Goal: Information Seeking & Learning: Learn about a topic

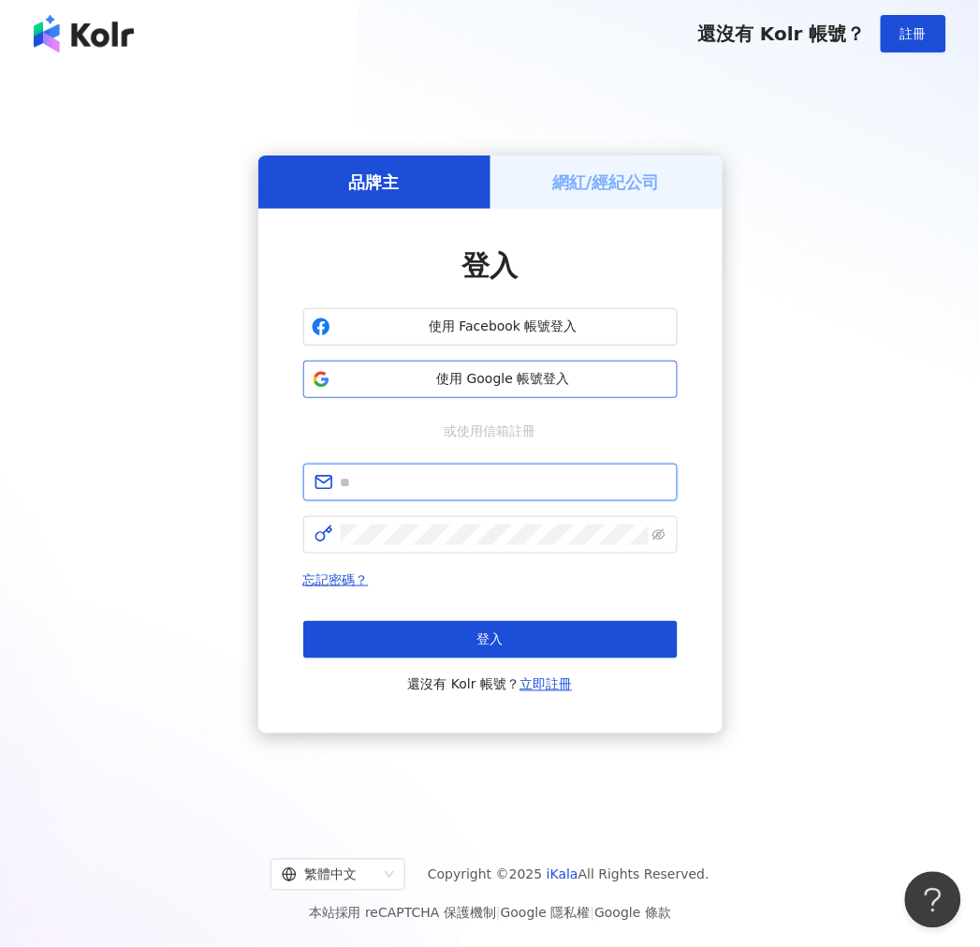
type input "**********"
click at [493, 379] on span "使用 Google 帳號登入" at bounding box center [503, 379] width 331 height 19
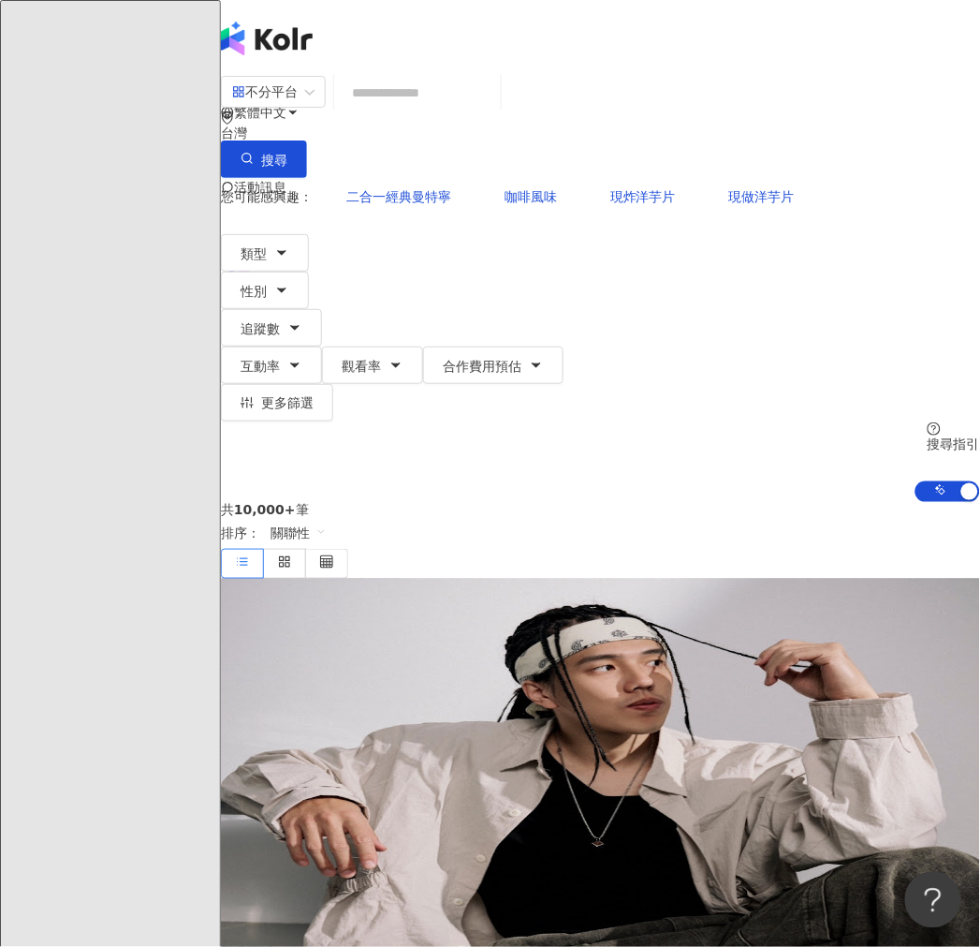
drag, startPoint x: 126, startPoint y: 147, endPoint x: 210, endPoint y: 144, distance: 83.4
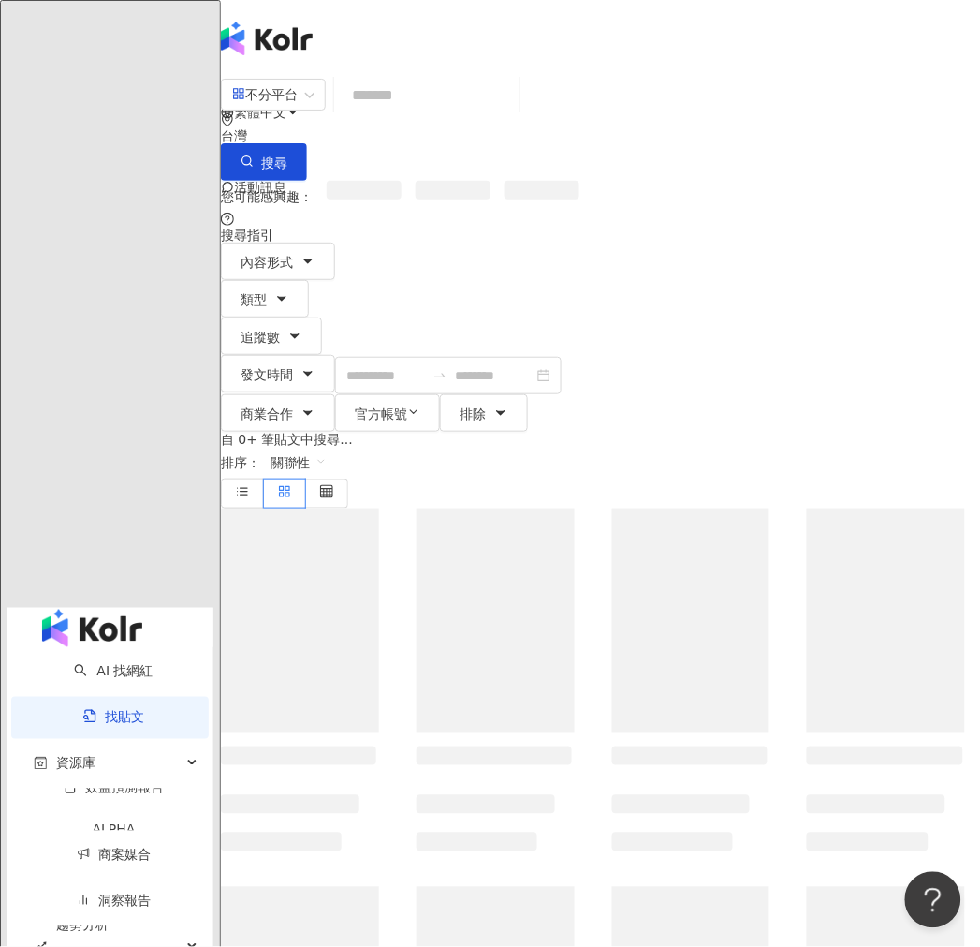
click at [433, 115] on input "search" at bounding box center [427, 95] width 170 height 40
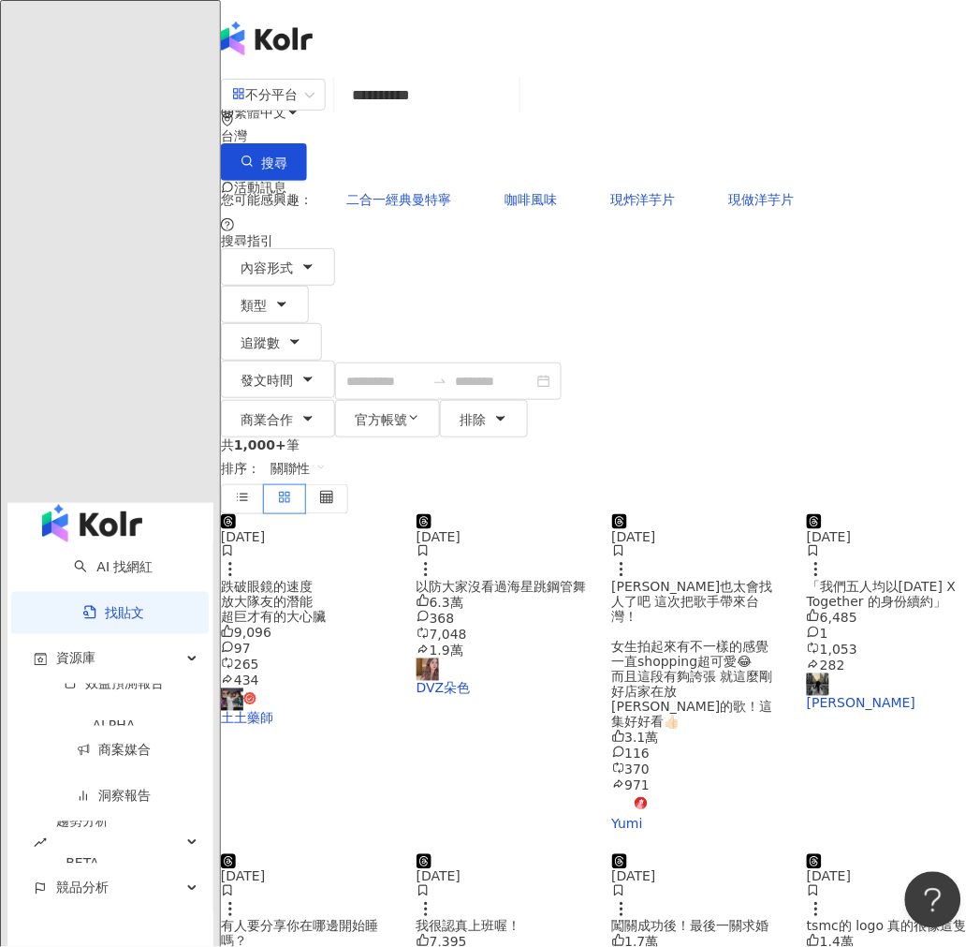
type input "**********"
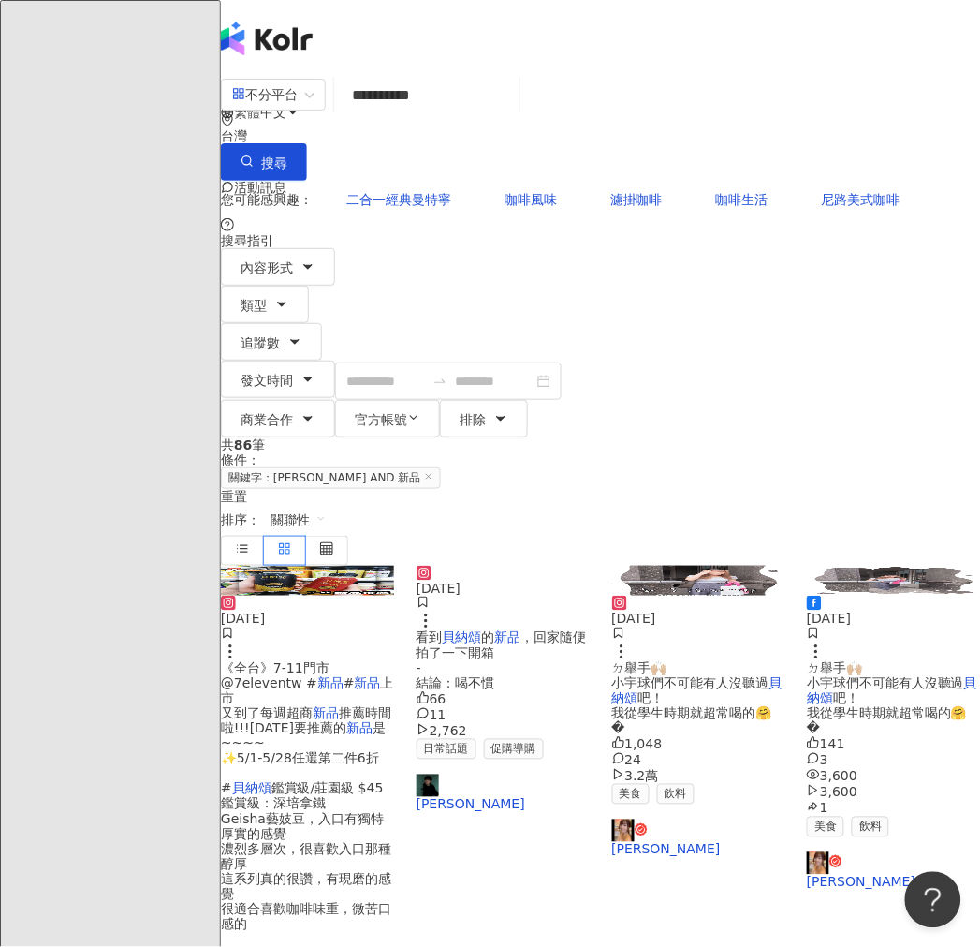
click at [327, 505] on span "關聯性" at bounding box center [299, 520] width 56 height 30
click at [834, 398] on div "互動數" at bounding box center [831, 402] width 52 height 21
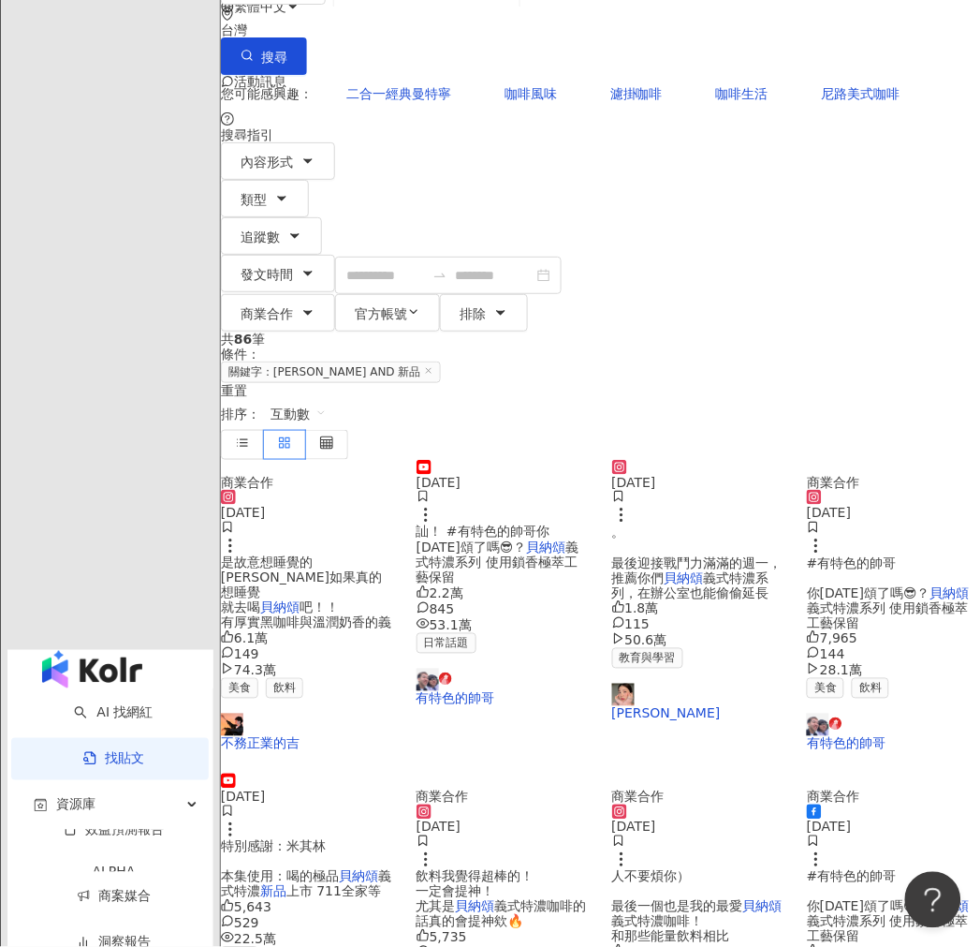
scroll to position [208, 0]
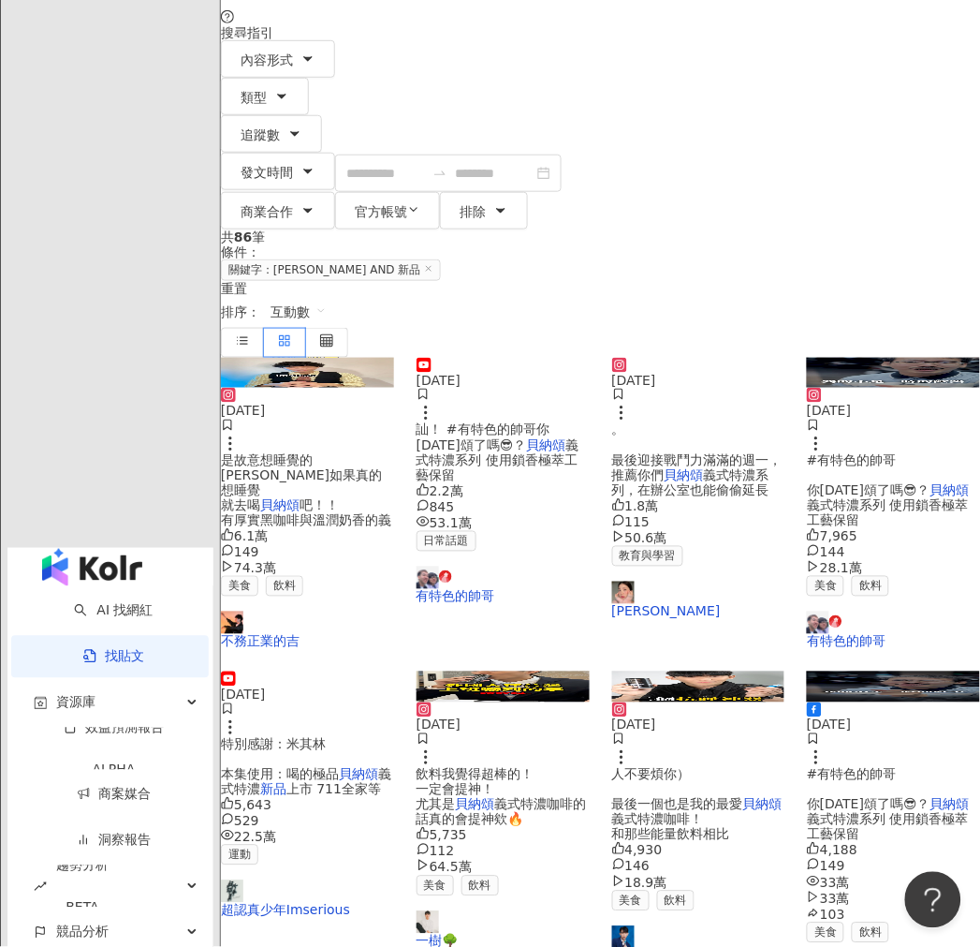
click at [330, 358] on img at bounding box center [307, 373] width 173 height 30
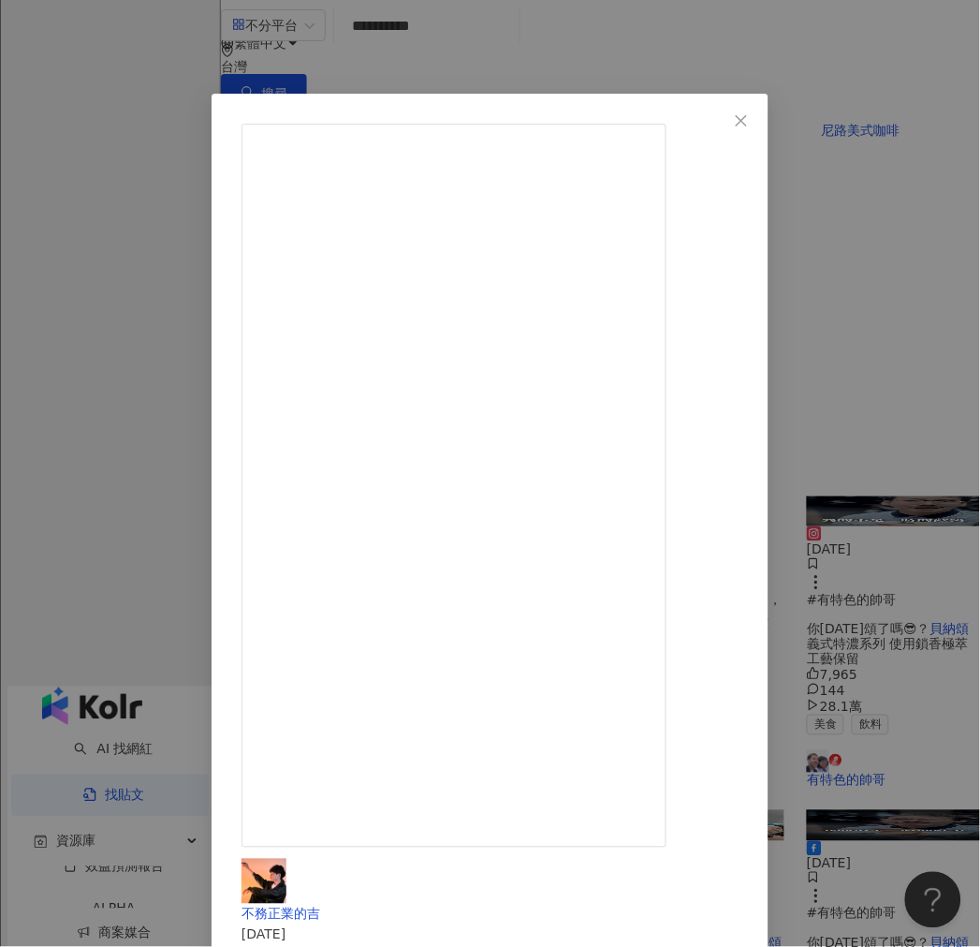
scroll to position [104, 0]
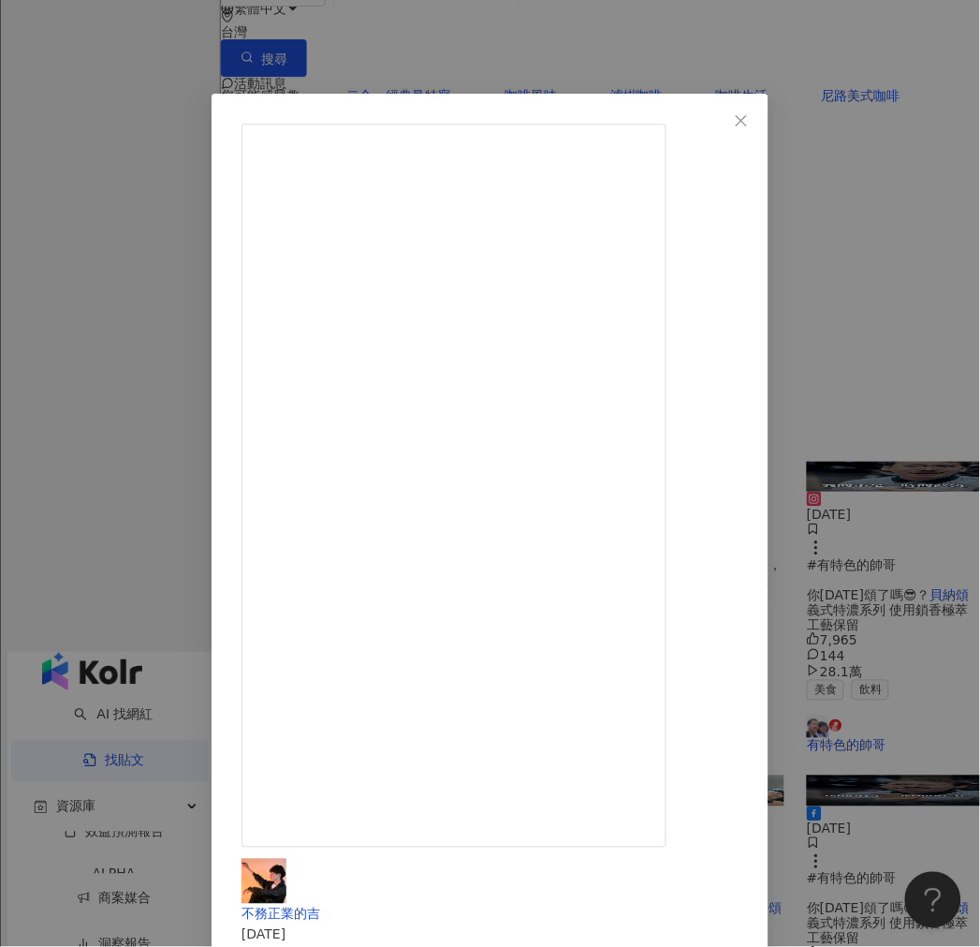
click at [40, 637] on div "不務正業的吉 2024/11/13 你一定不知道是這個原因 其實不是故意想睡覺的 阿如果真的想睡覺 就去喝貝納頌吧！！ 有厚實黑咖啡與溫潤奶香的義式特濃拿鐵 …" at bounding box center [490, 473] width 980 height 947
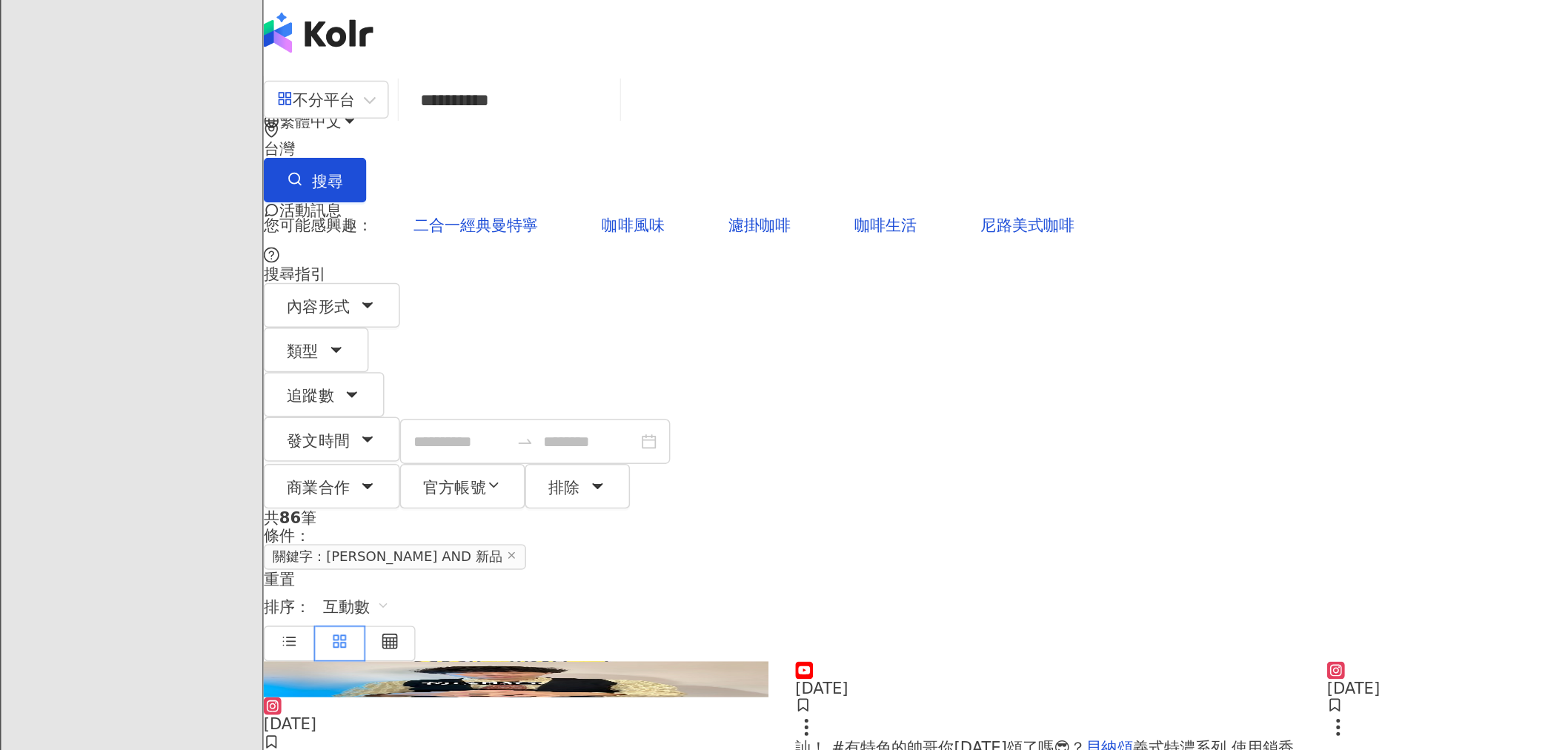
scroll to position [3, 0]
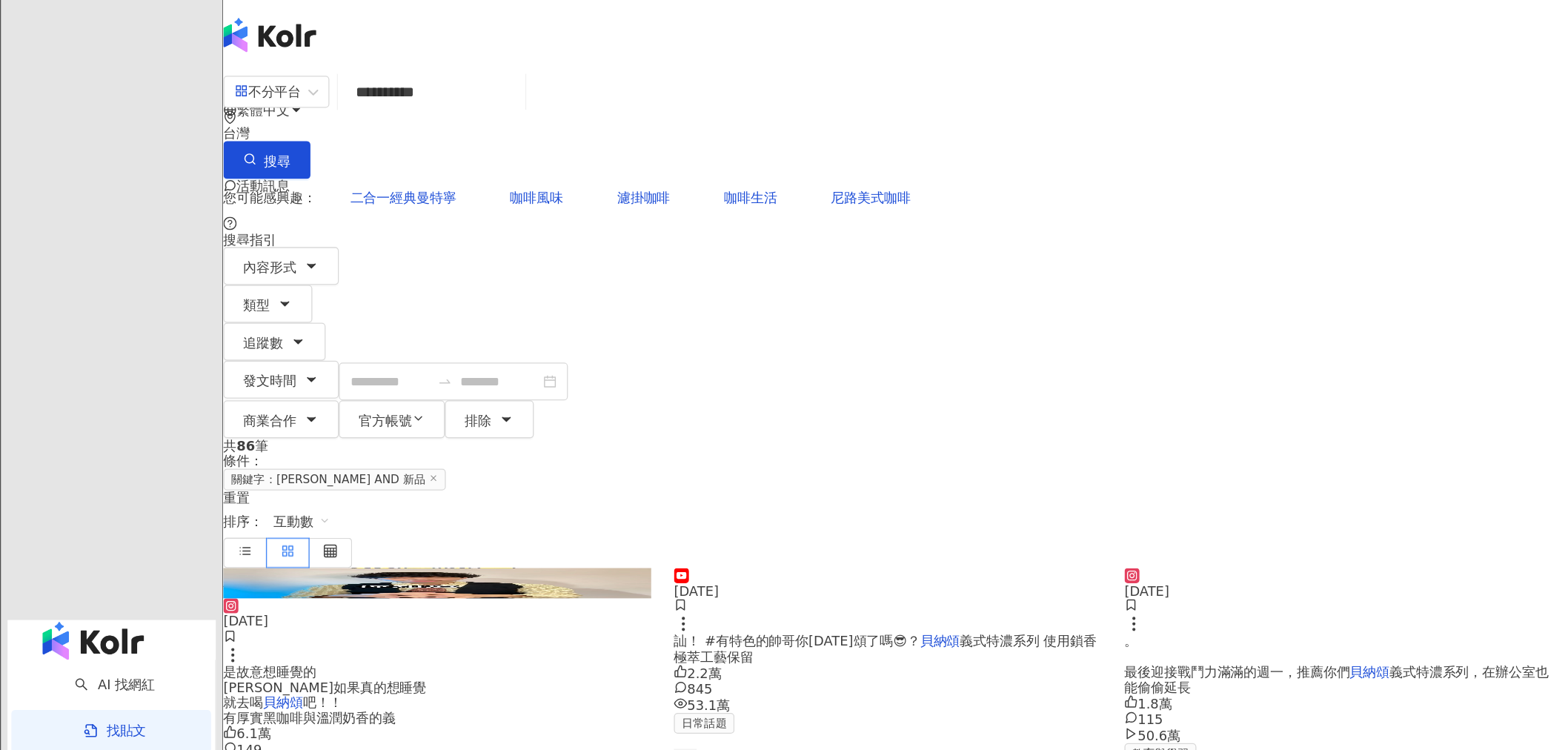
click at [120, 712] on link "洞察報告" at bounding box center [90, 718] width 59 height 12
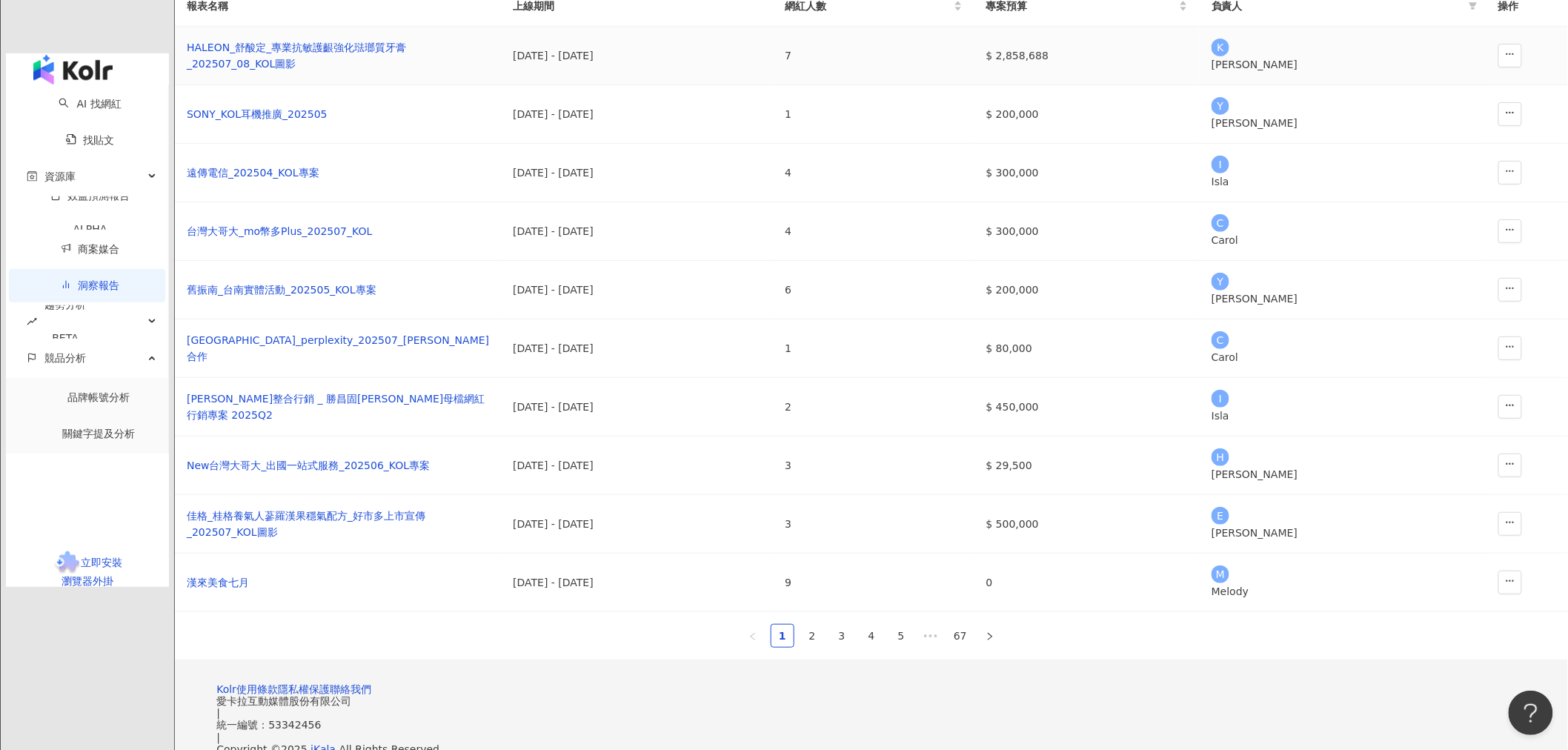
scroll to position [101, 0]
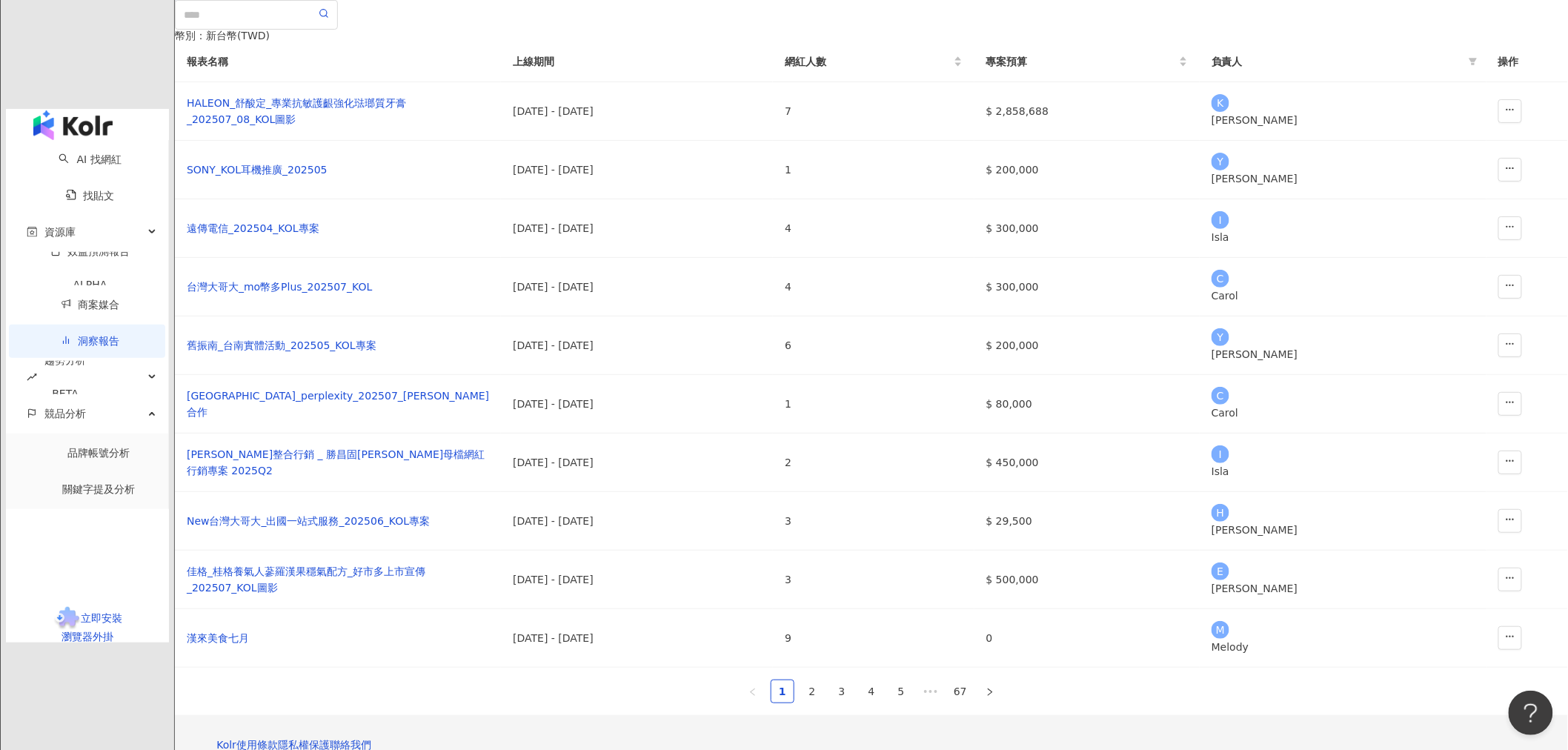
click at [116, 335] on link "洞察報告" at bounding box center [90, 341] width 59 height 12
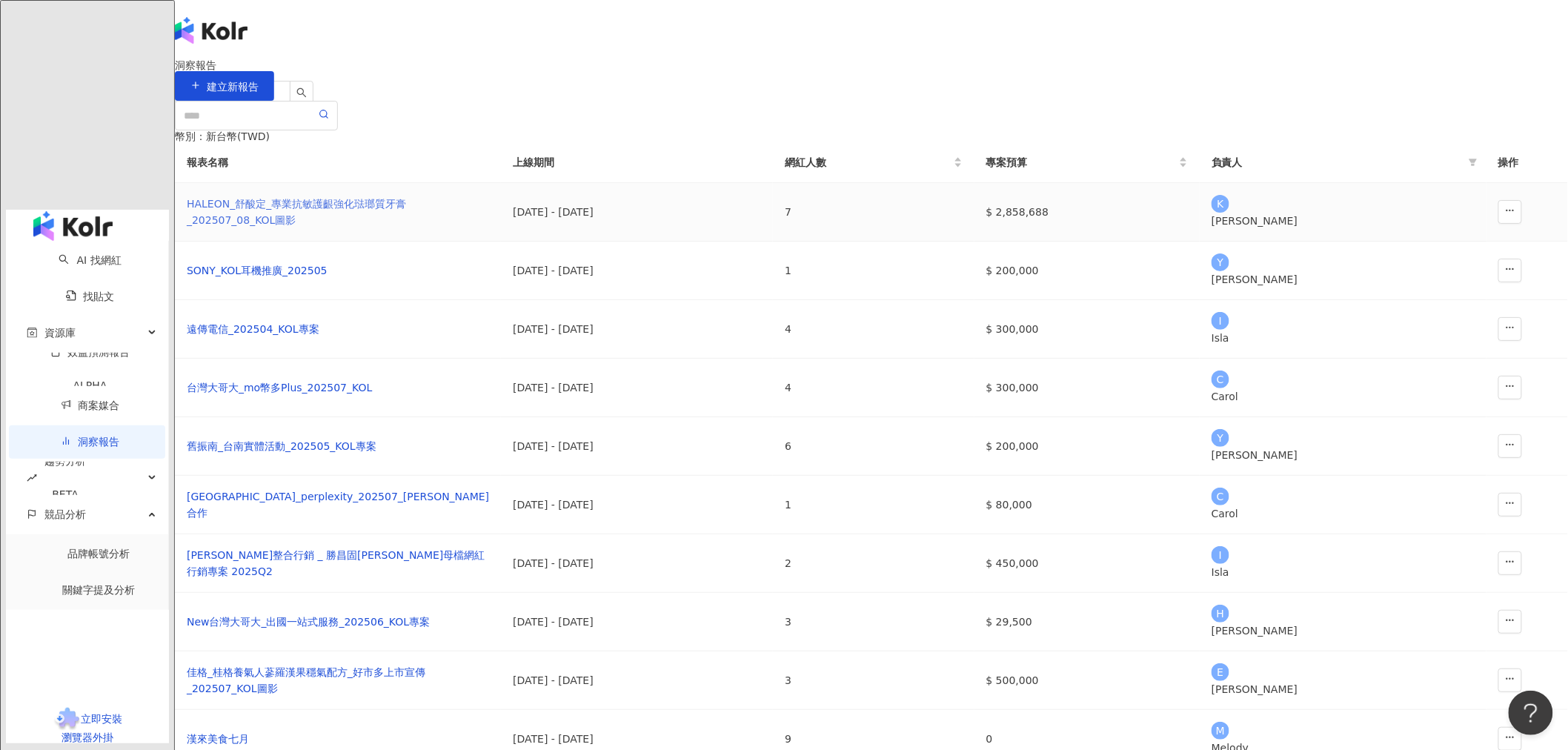
click at [489, 228] on div "HALEON_舒酸定_專業抗敏護齦強化琺瑯質牙膏_202507_08_KOL圖影" at bounding box center [338, 211] width 302 height 32
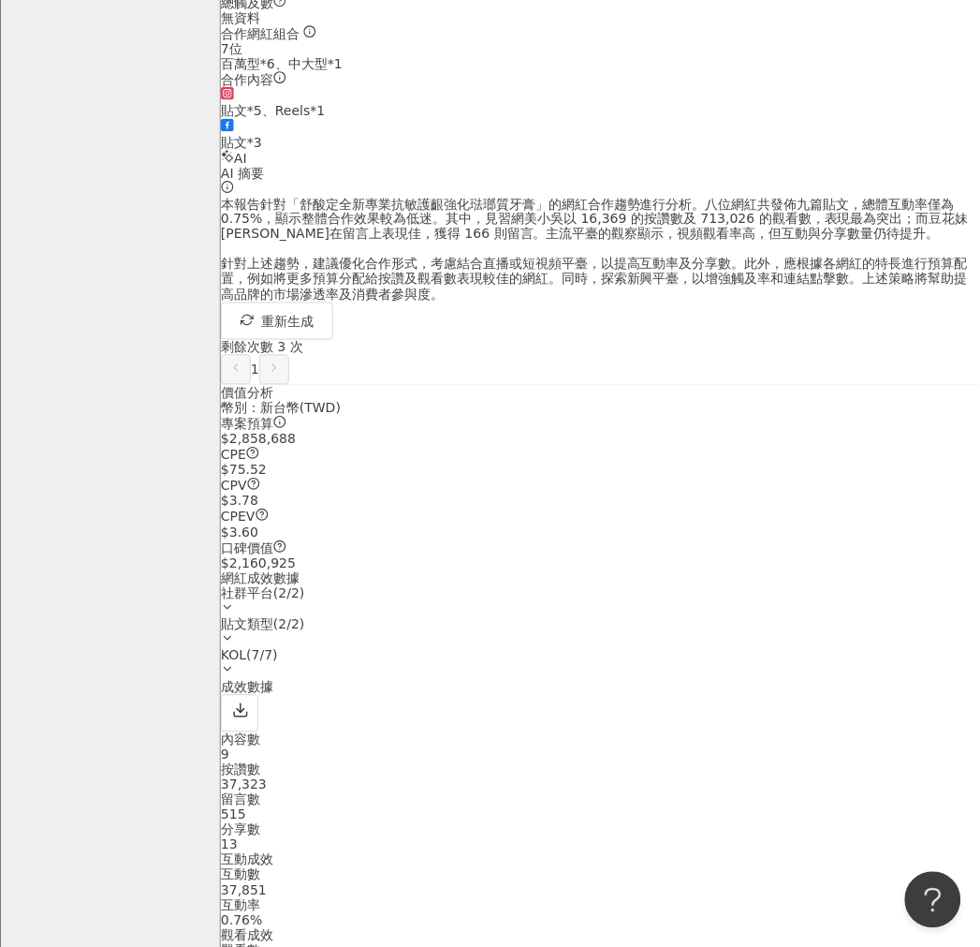
scroll to position [416, 0]
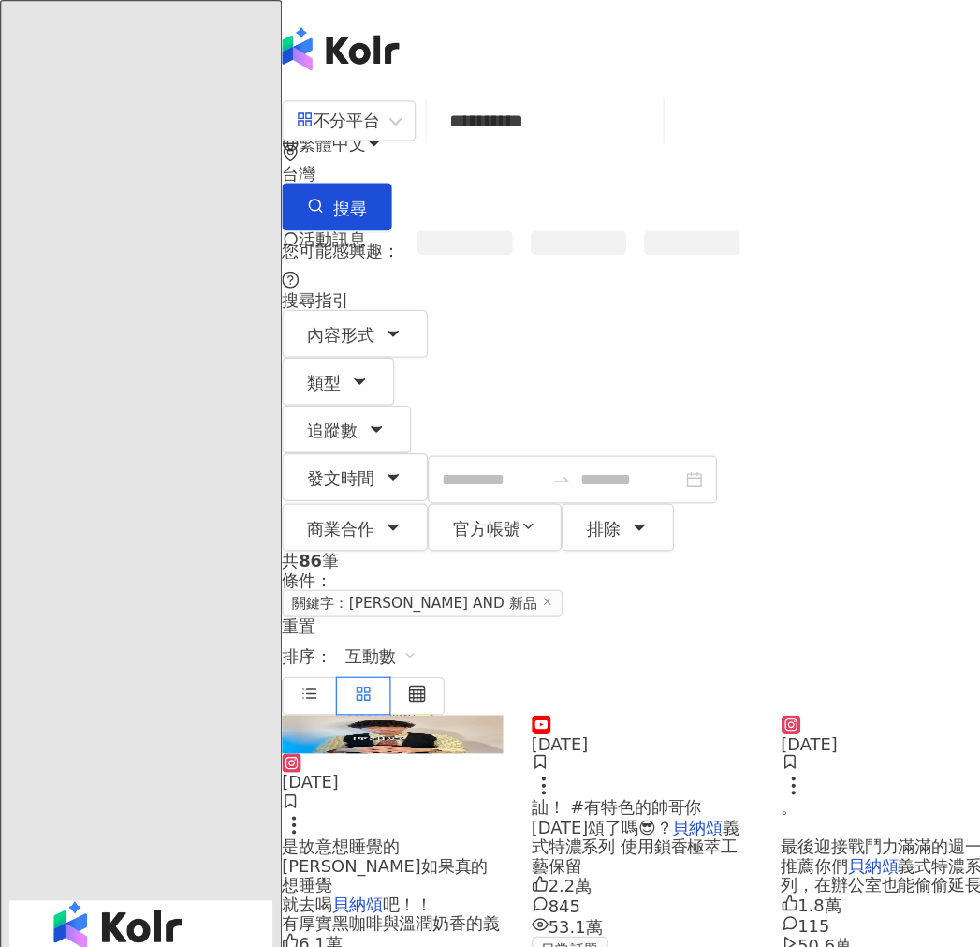
click at [90, 806] on link "找貼文" at bounding box center [114, 813] width 62 height 15
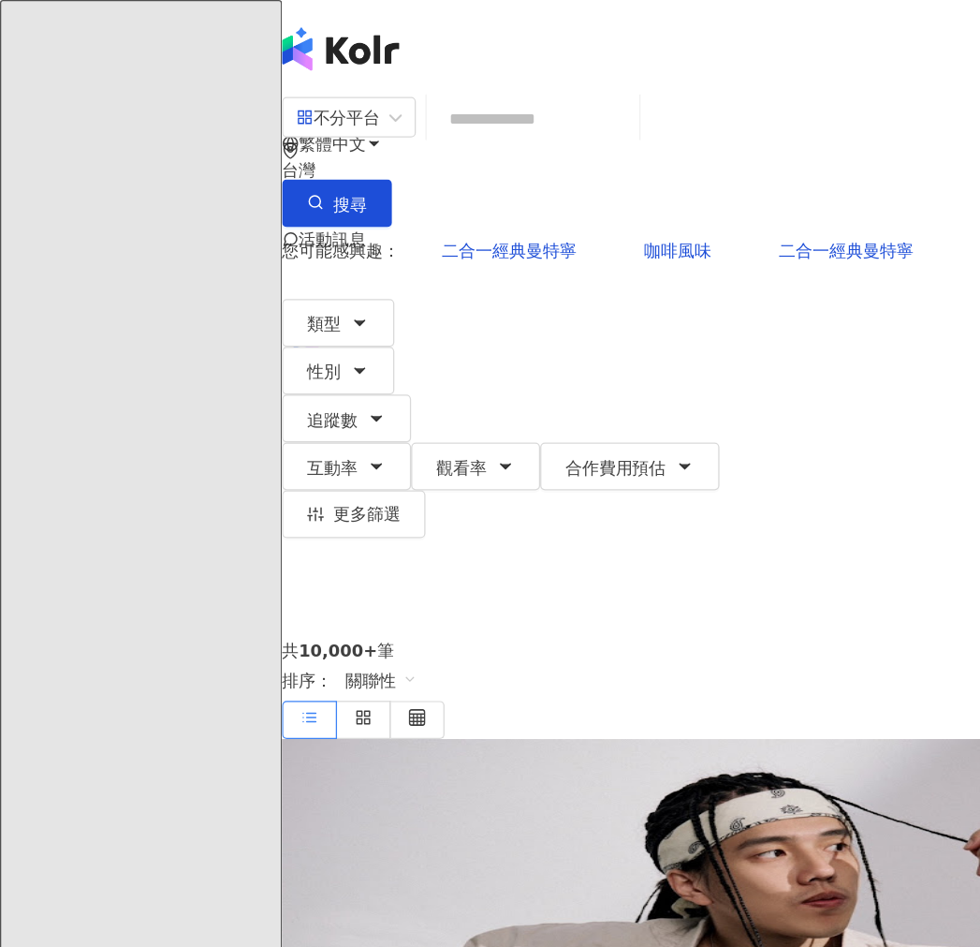
drag, startPoint x: 109, startPoint y: 127, endPoint x: 109, endPoint y: 143, distance: 15.9
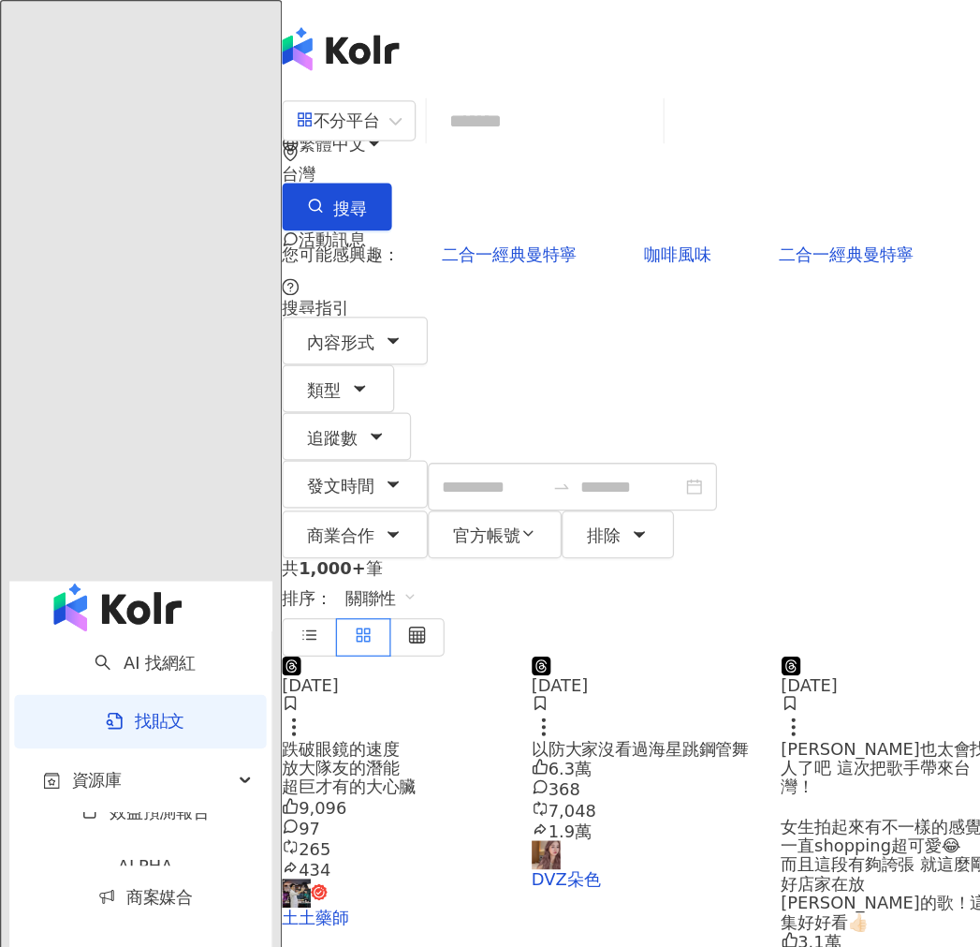
click at [447, 115] on input "search" at bounding box center [427, 95] width 170 height 40
type input "**********"
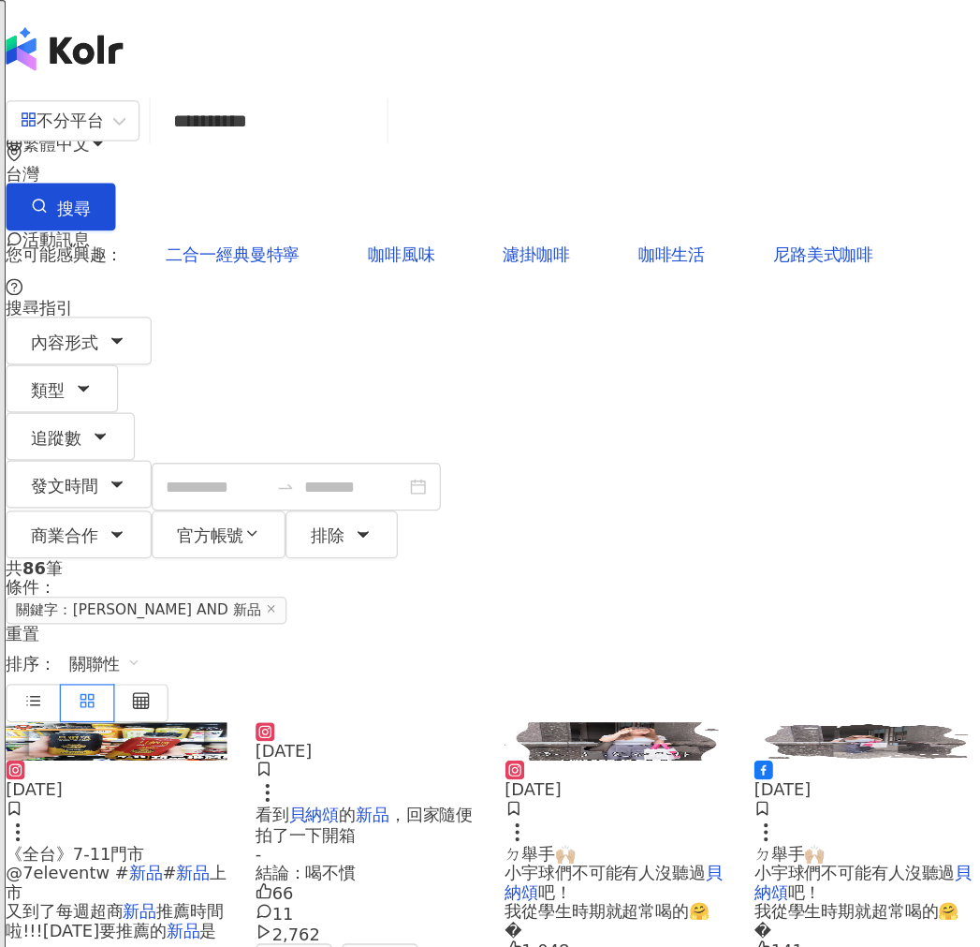
click at [327, 505] on span "關聯性" at bounding box center [299, 520] width 56 height 30
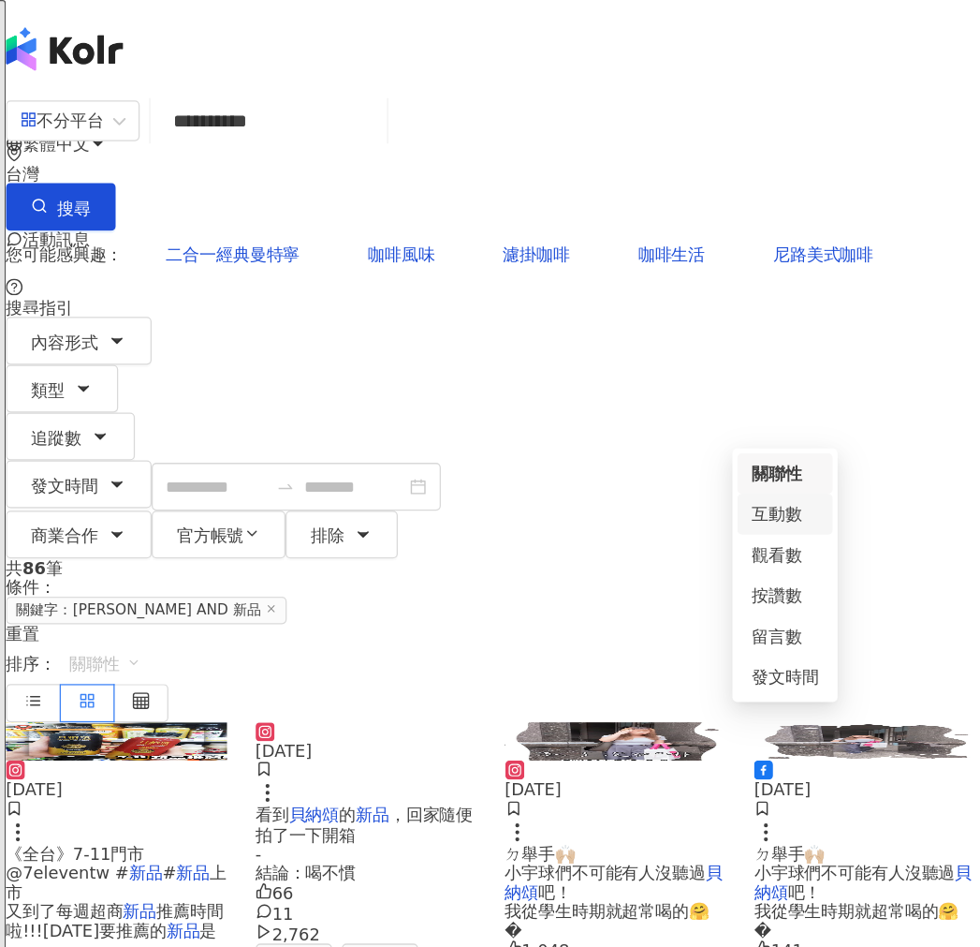
click at [821, 412] on div "互動數" at bounding box center [831, 402] width 52 height 21
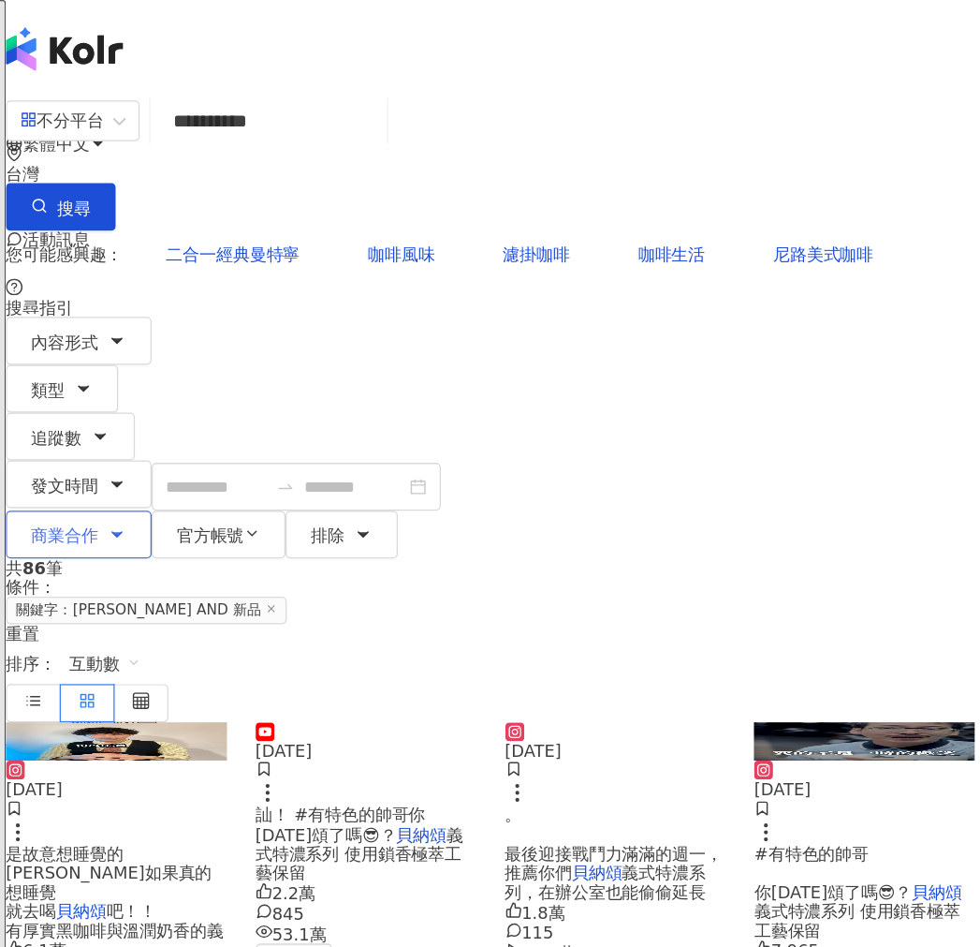
click at [293, 412] on span "商業合作" at bounding box center [267, 419] width 52 height 15
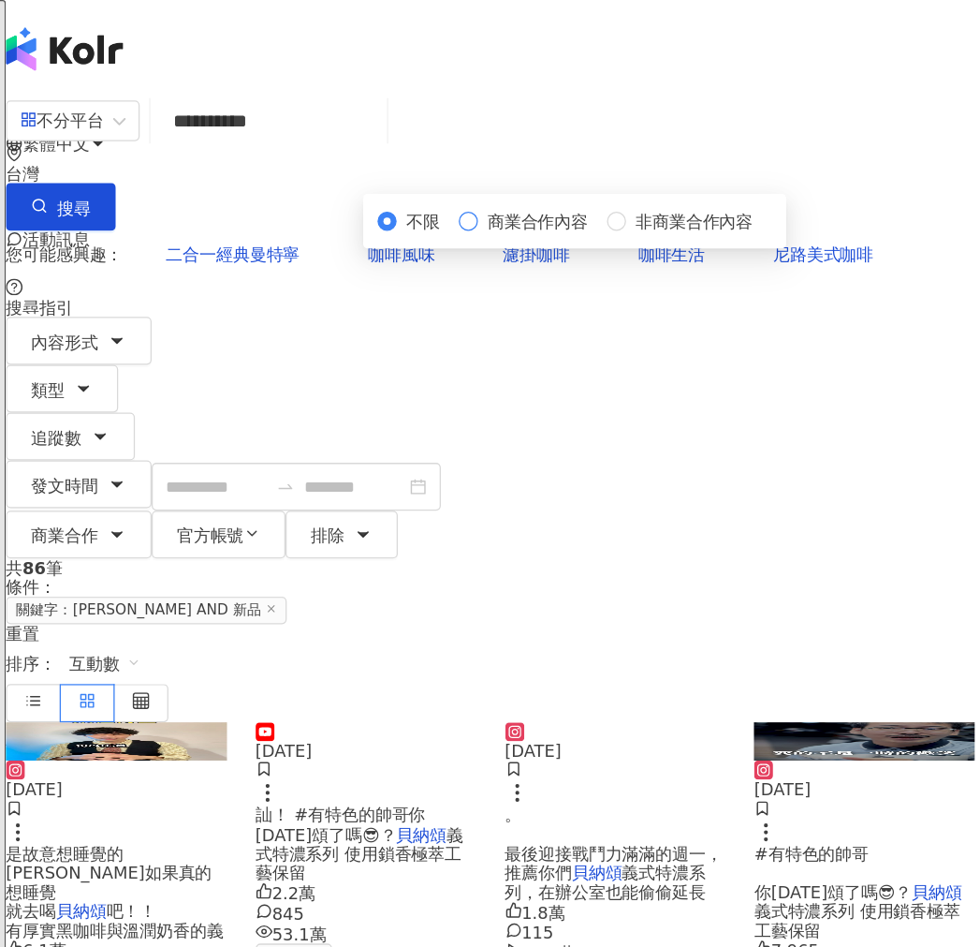
click at [684, 184] on span "商業合作內容" at bounding box center [638, 173] width 94 height 21
click at [307, 143] on button "搜尋" at bounding box center [264, 161] width 86 height 37
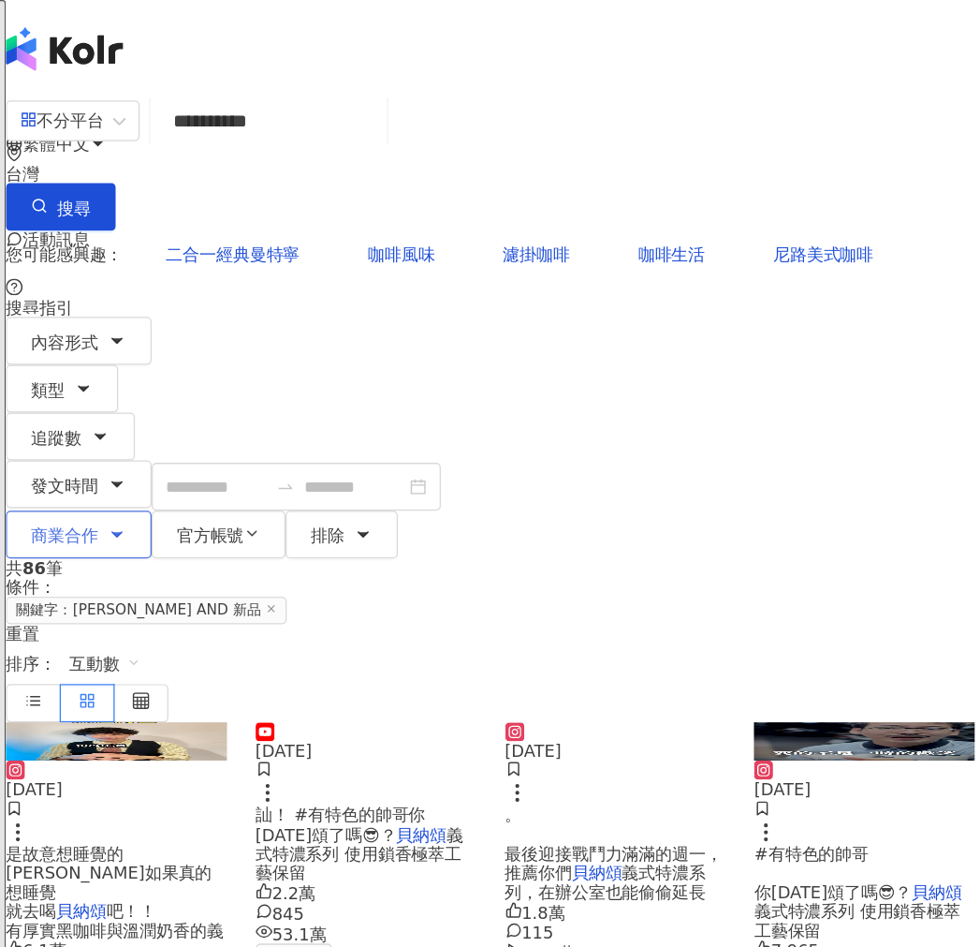
click at [335, 400] on button "商業合作" at bounding box center [278, 418] width 114 height 37
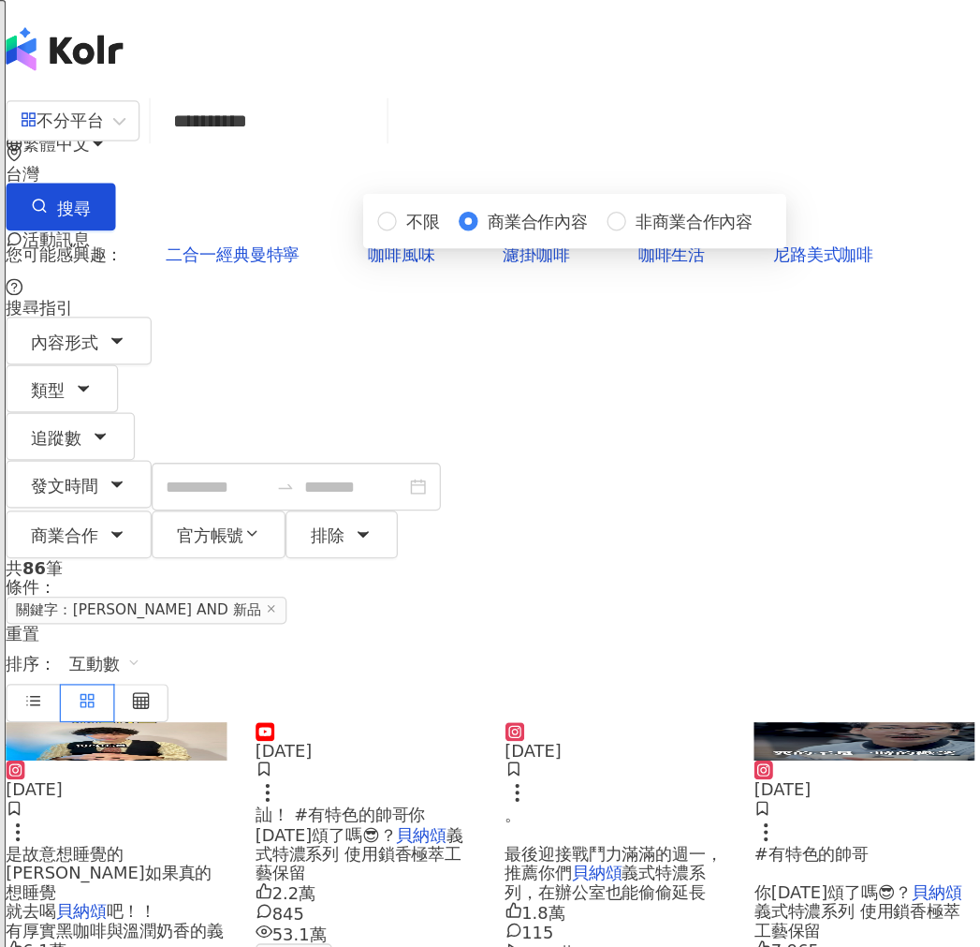
click at [684, 184] on span "商業合作內容" at bounding box center [638, 173] width 94 height 21
click at [643, 259] on div "內容形式 類型 追蹤數 發文時間 商業合作 官方帳號 排除 不限 商業合作內容 非商業合作內容" at bounding box center [600, 342] width 759 height 189
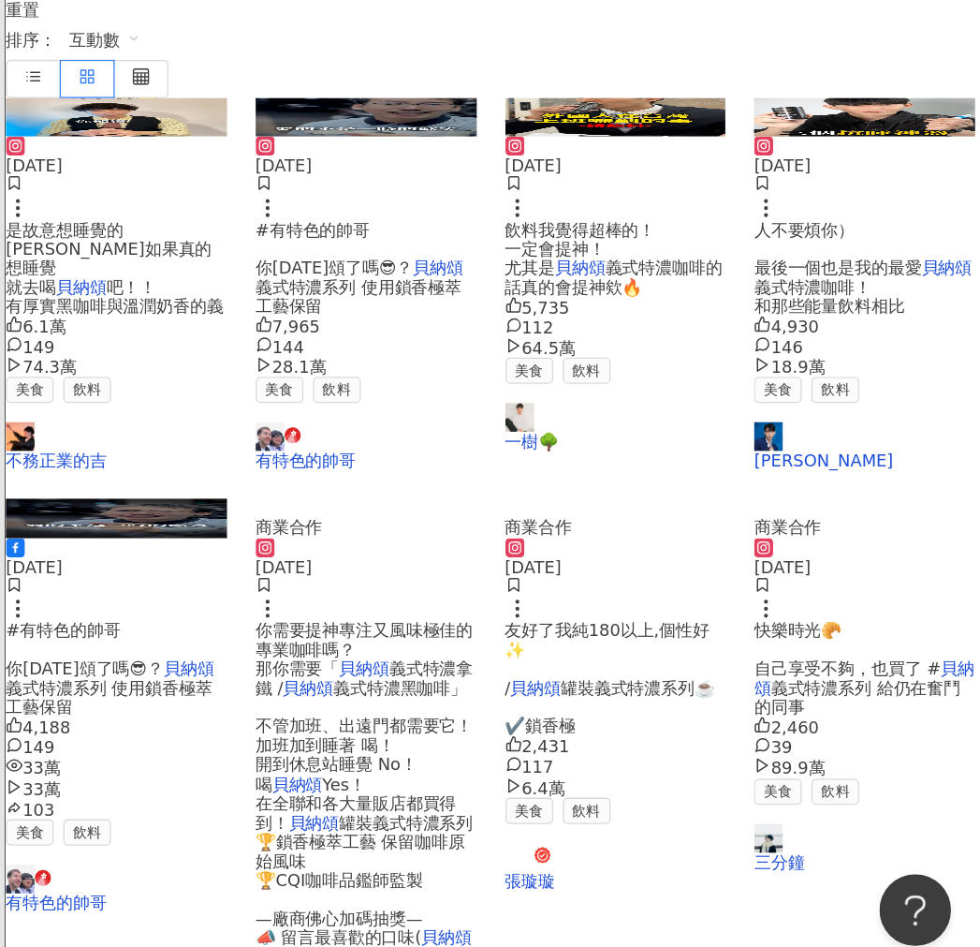
scroll to position [286, 0]
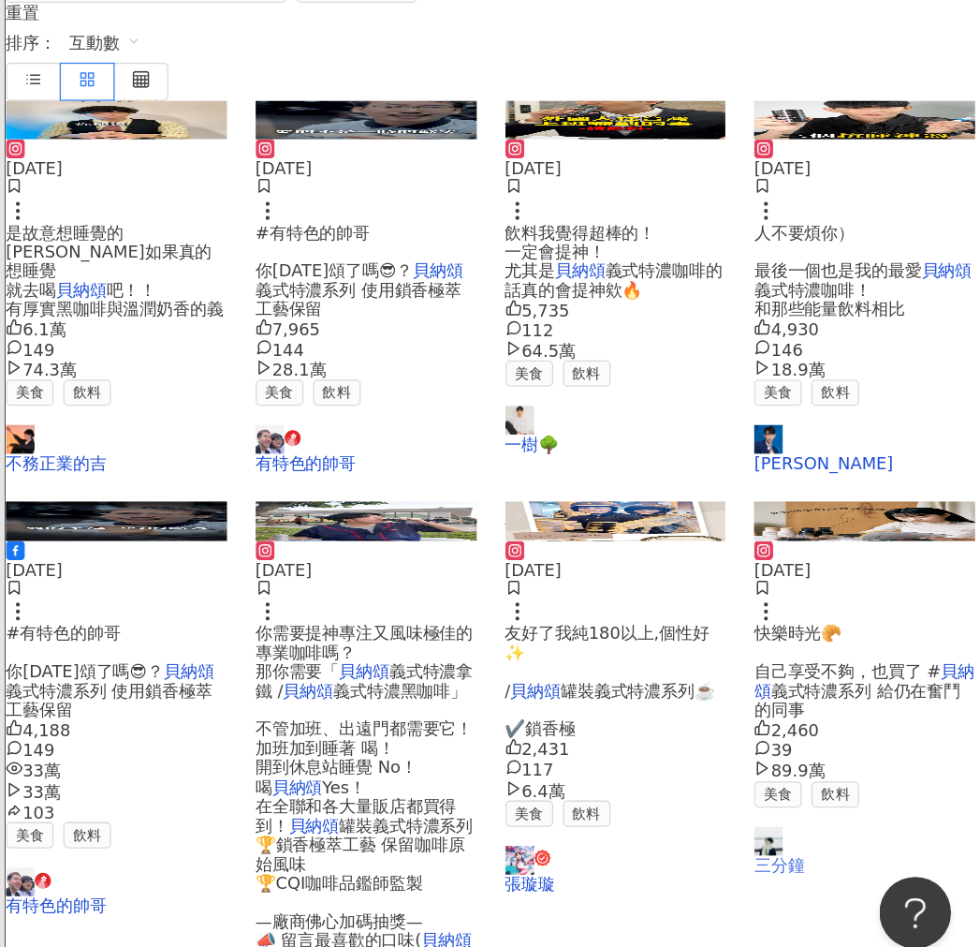
click at [832, 870] on link "三分鐘" at bounding box center [893, 850] width 173 height 37
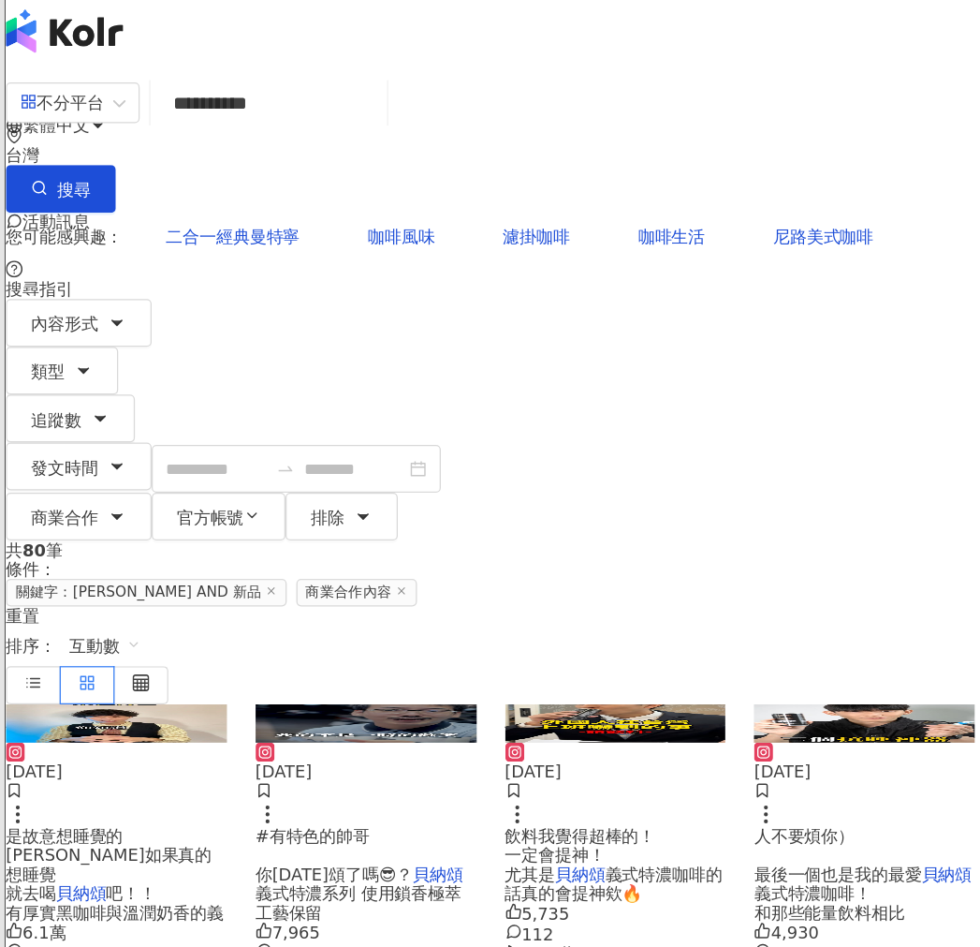
scroll to position [0, 0]
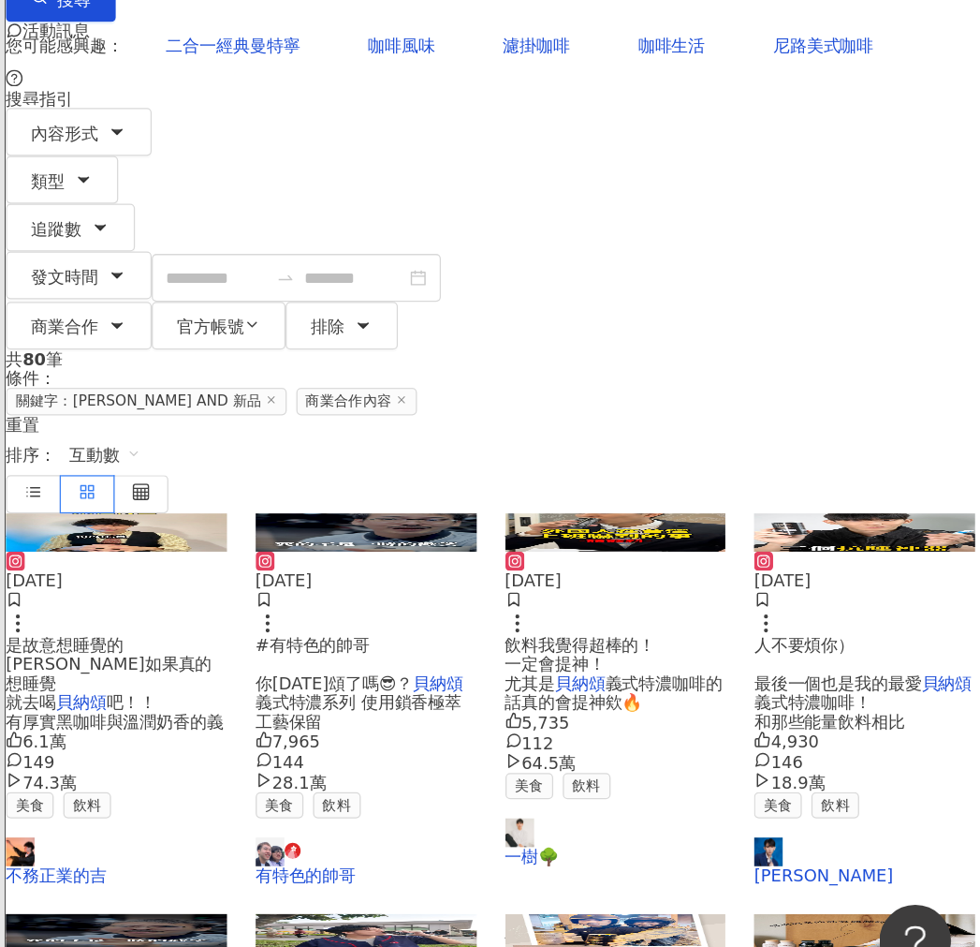
click at [346, 565] on img at bounding box center [307, 580] width 173 height 30
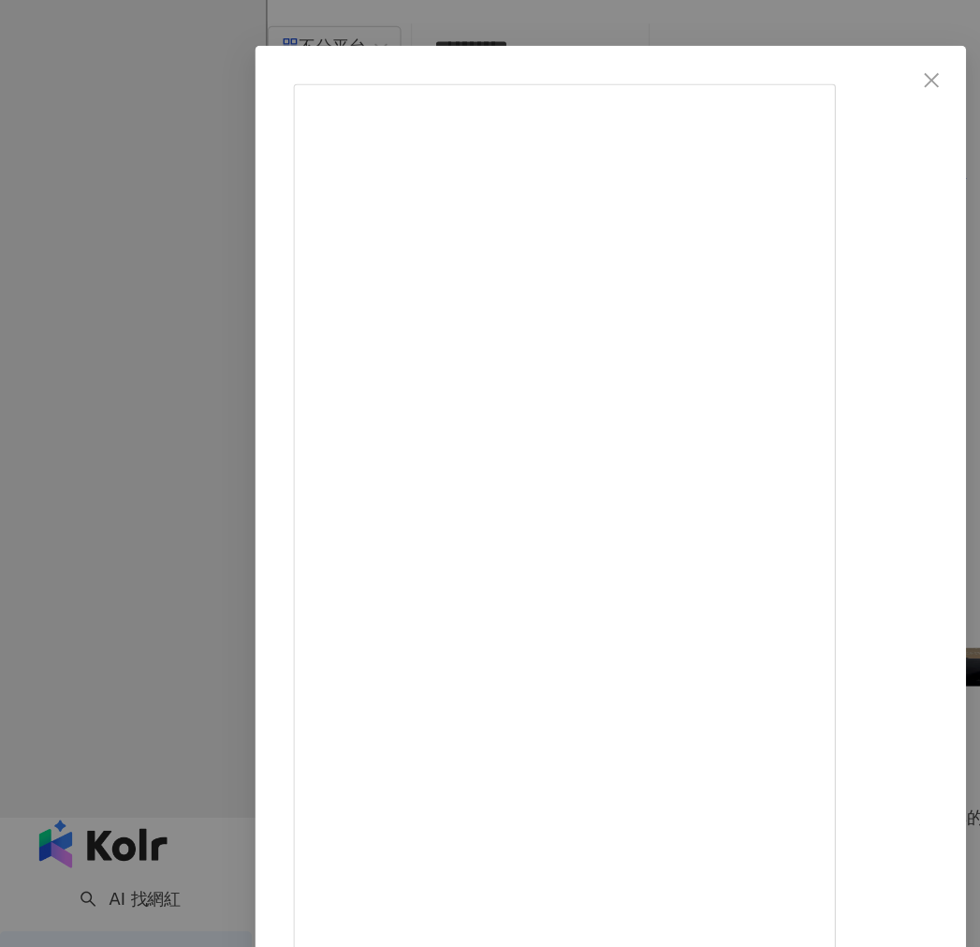
click at [44, 498] on div "不務正業的吉 2024/11/13 你一定不知道是這個原因 其實不是故意想睡覺的 阿如果真的想睡覺 就去喝貝納頌吧！！ 有厚實黑咖啡與溫潤奶香的義式特濃拿鐵 …" at bounding box center [490, 473] width 980 height 947
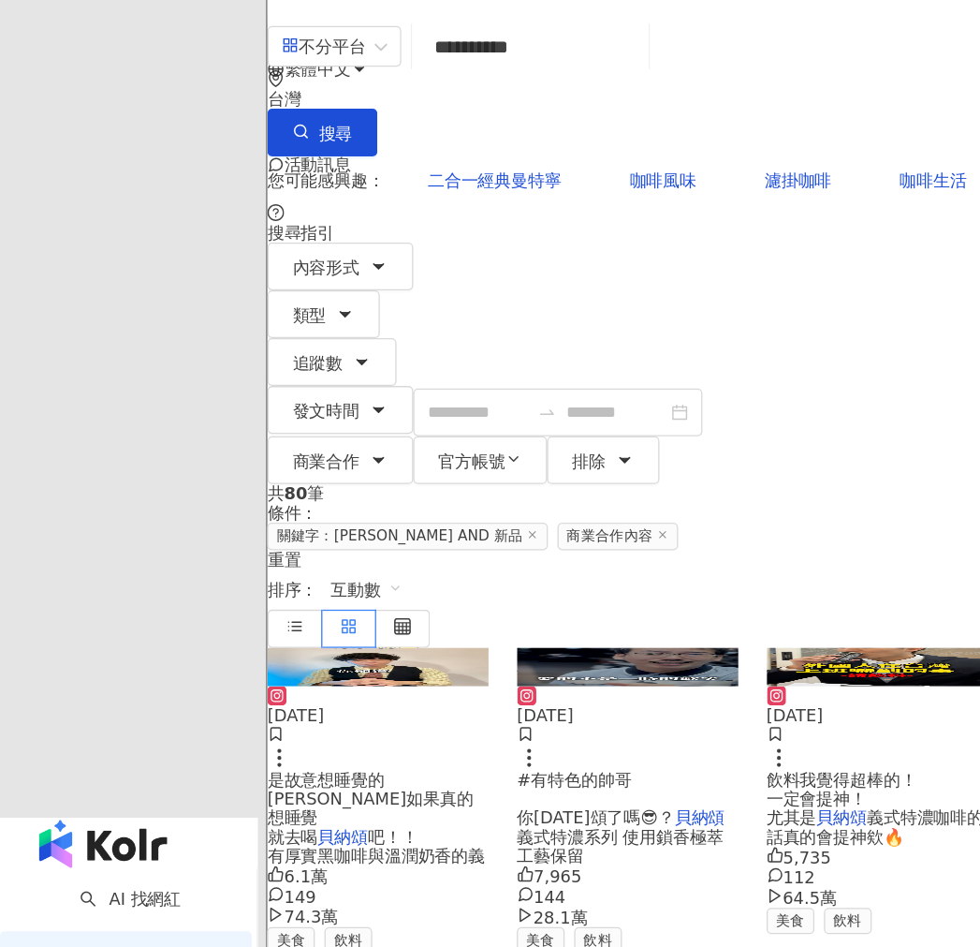
click at [536, 565] on img at bounding box center [503, 580] width 173 height 30
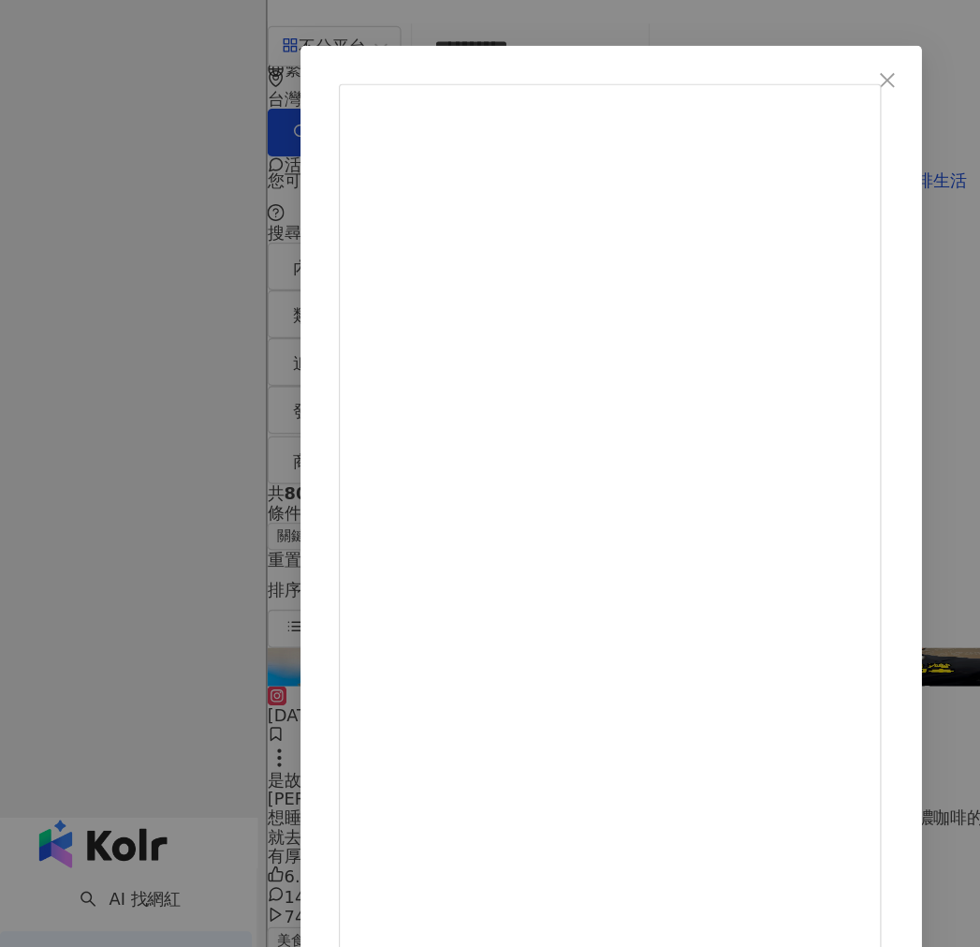
click at [308, 79] on div "有特色的帥哥 2024/12/11 下班途中竟遭可疑男子搭訕！ #有特色的帥哥 你今天頌了嗎😎？ 貝納頌義式特濃系列 使用鎖香極萃工藝保留咖啡原始風味 義式特…" at bounding box center [490, 473] width 980 height 947
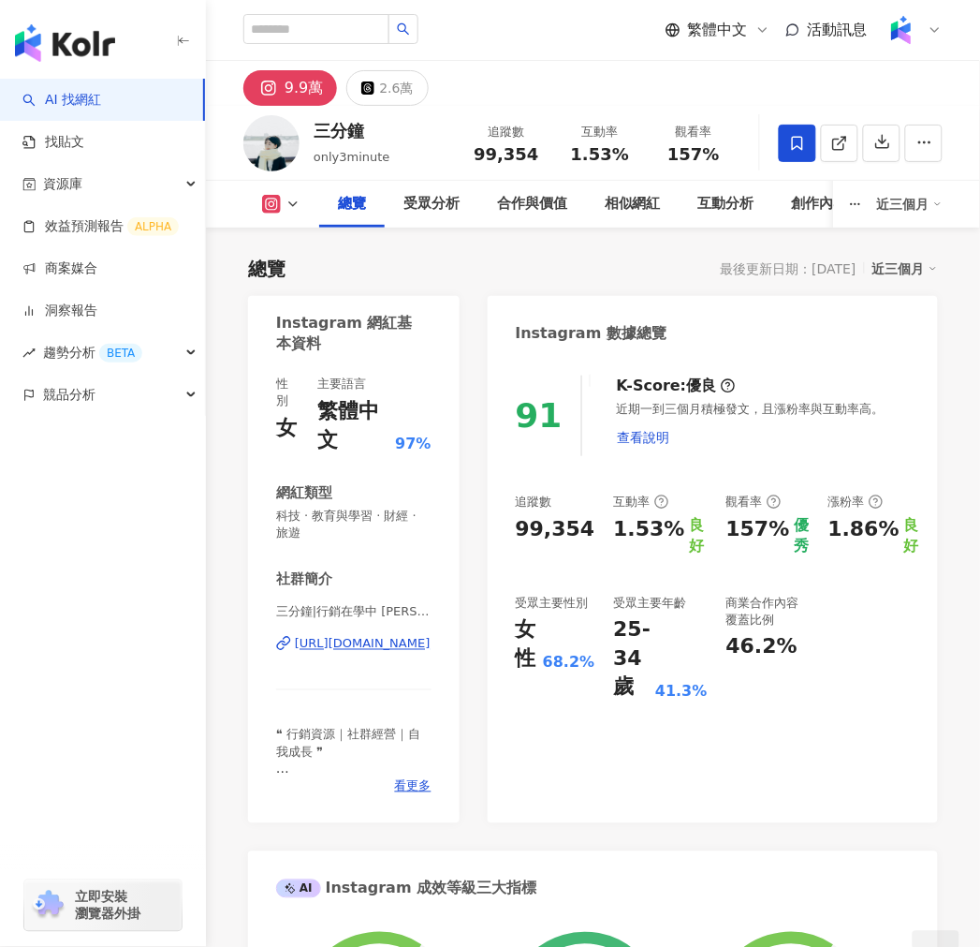
click at [390, 643] on div "[URL][DOMAIN_NAME]" at bounding box center [363, 644] width 136 height 17
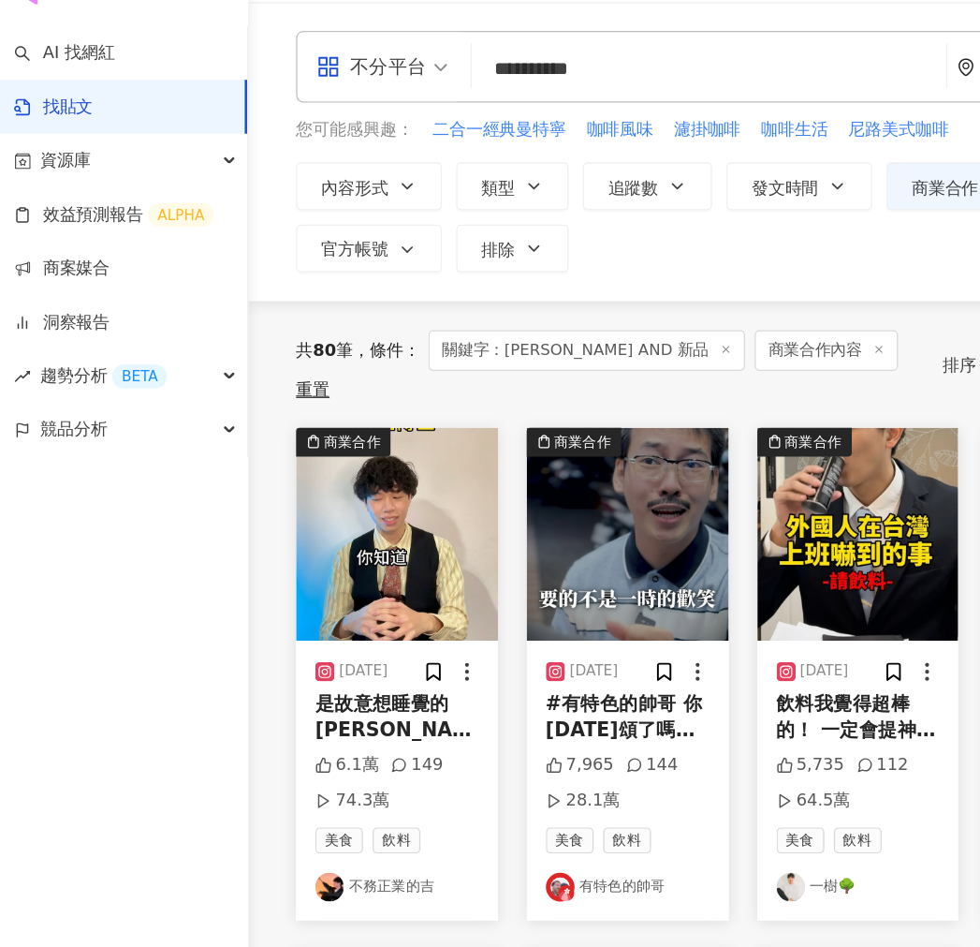
click at [496, 441] on img at bounding box center [503, 476] width 158 height 167
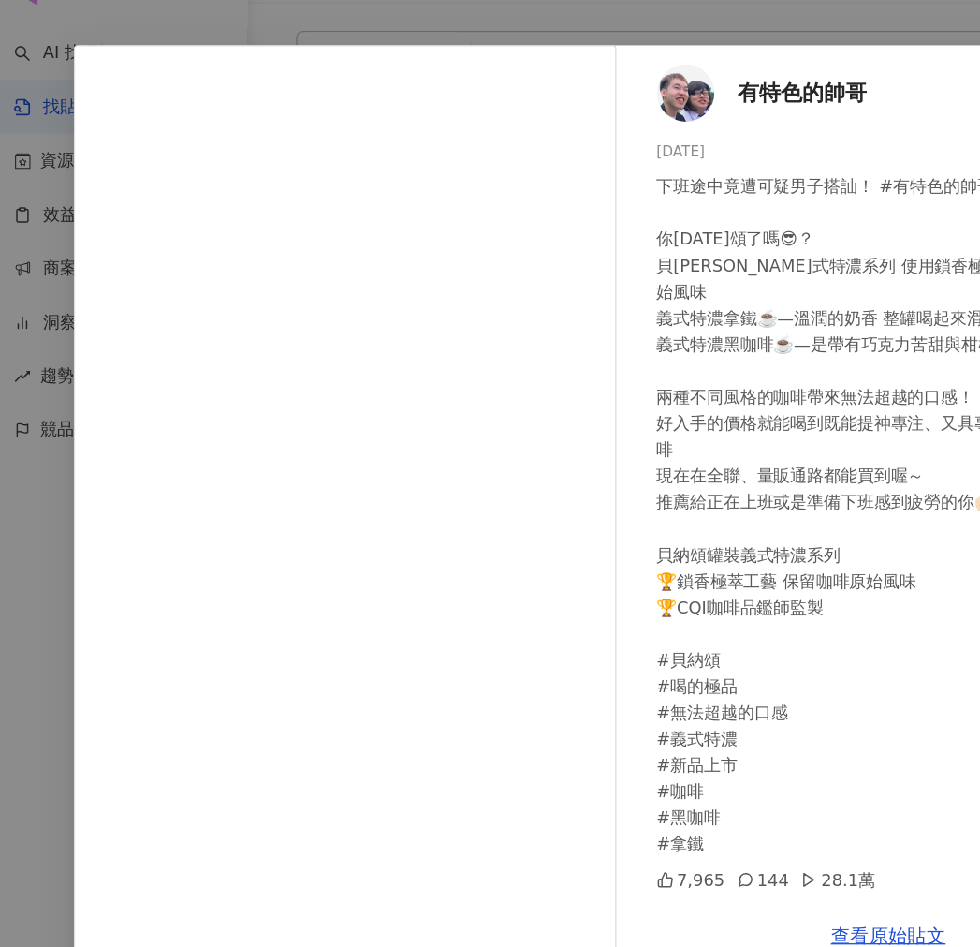
click at [700, 75] on div "有特色的帥哥 2024/12/11 下班途中竟遭可疑男子搭訕！ #有特色的帥哥 你今天頌了嗎😎？ 貝納頌義式特濃系列 使用鎖香極萃工藝保留咖啡原始風味 義式特…" at bounding box center [490, 473] width 980 height 947
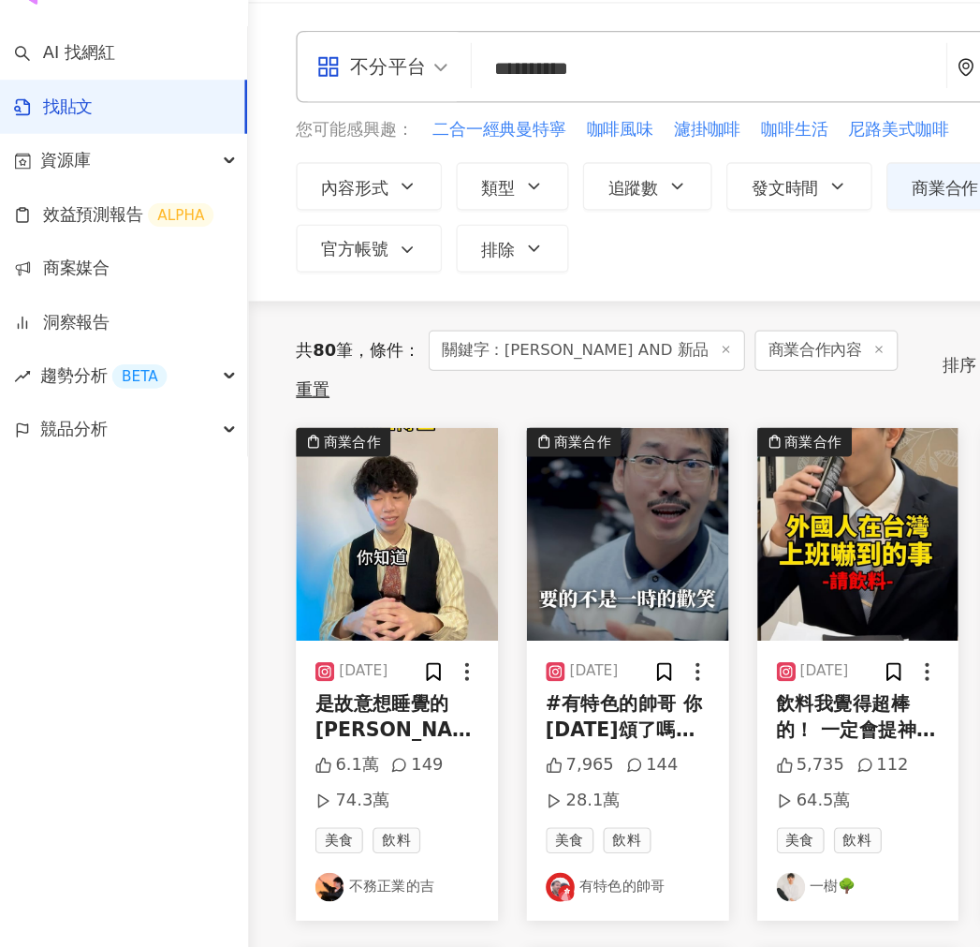
click at [647, 471] on img at bounding box center [684, 476] width 158 height 167
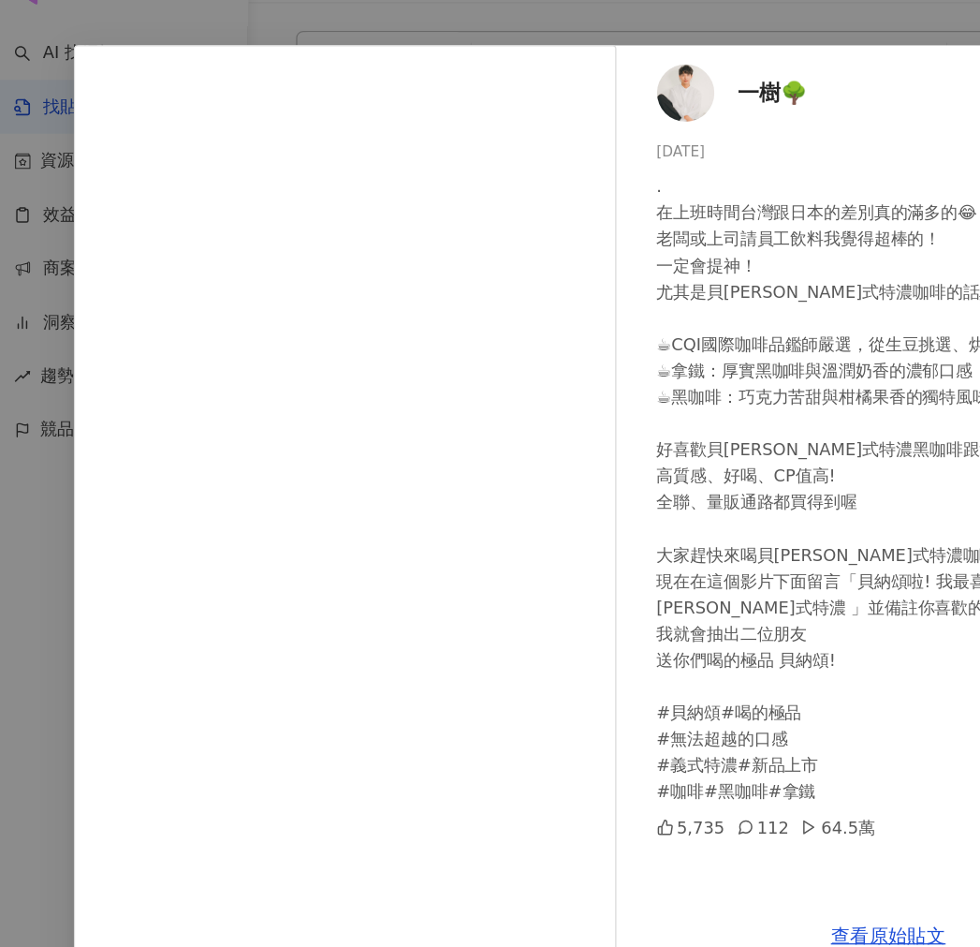
click at [363, 71] on div "一樹🌳 2024/11/29 . 在上班時間台灣跟日本的差別真的滿多的😂 老闆或上司請員工飲料我覺得超棒的！ 一定會提神！ 尤其是貝納頌義式特濃咖啡的話真的會…" at bounding box center [490, 473] width 980 height 947
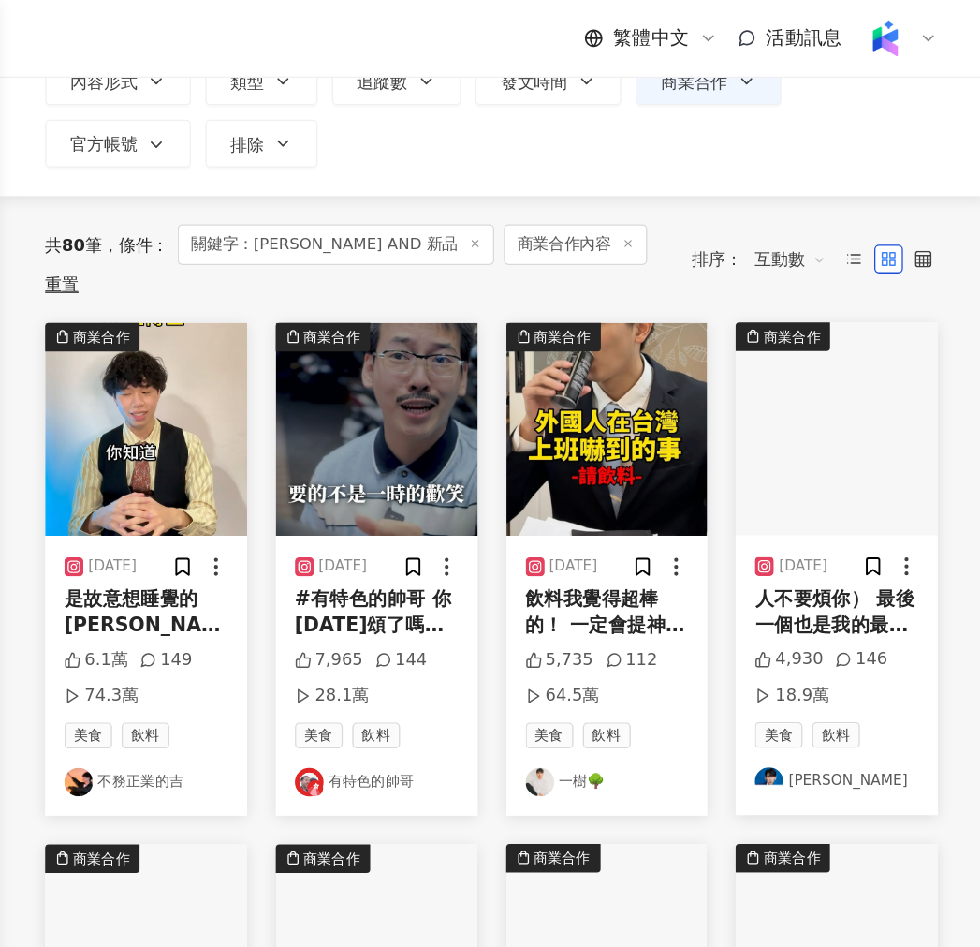
scroll to position [139, 0]
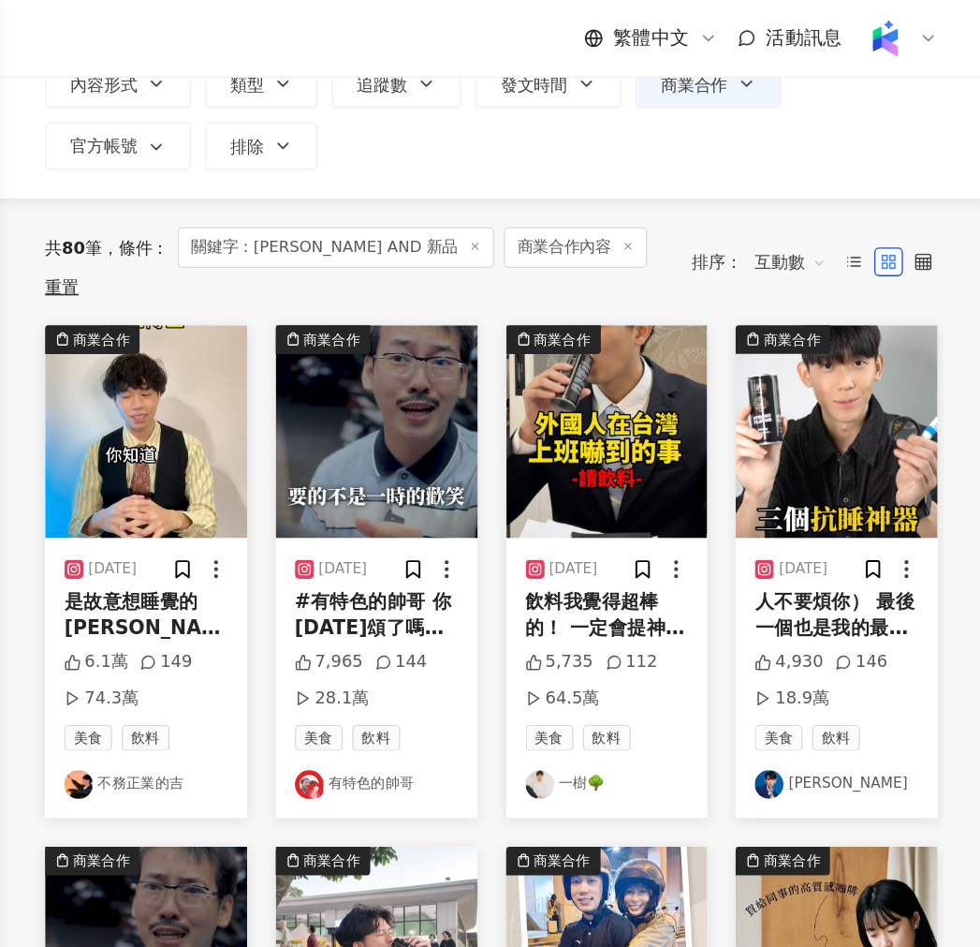
click at [855, 343] on img at bounding box center [864, 338] width 158 height 167
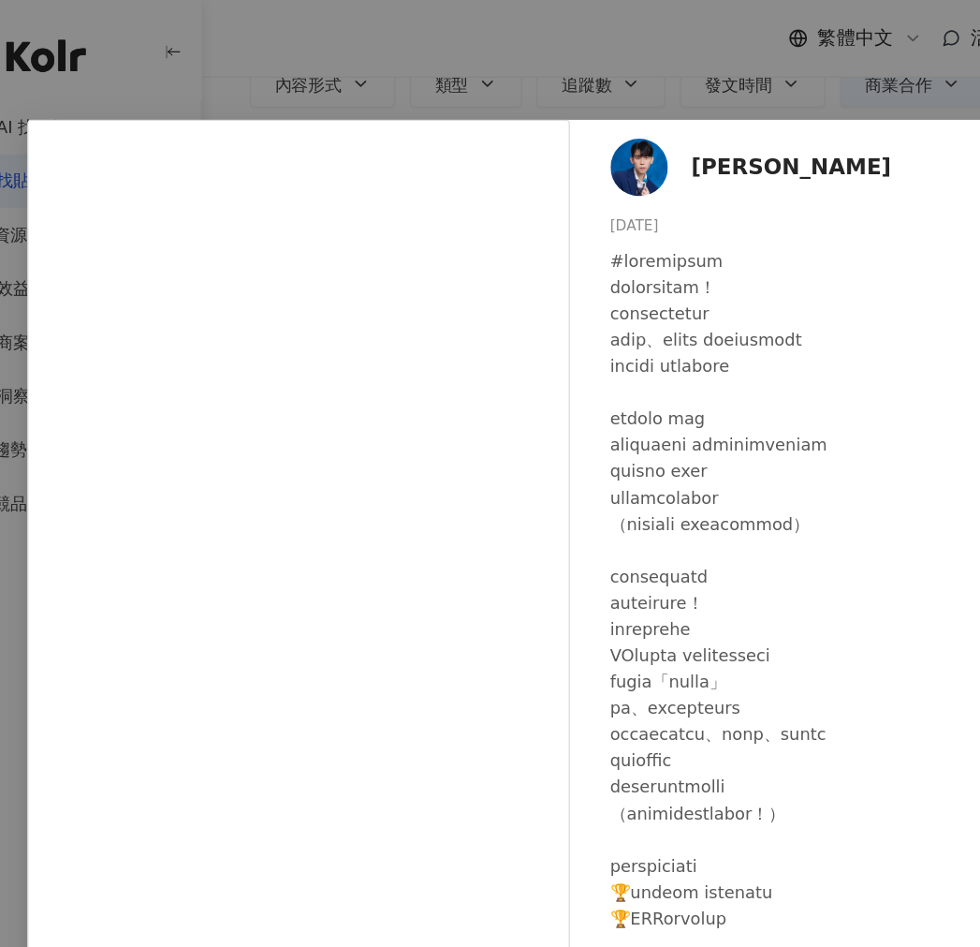
click at [419, 47] on div "劉良成 2024/12/5 4,930 146 18.9萬 查看原始貼文" at bounding box center [490, 473] width 980 height 947
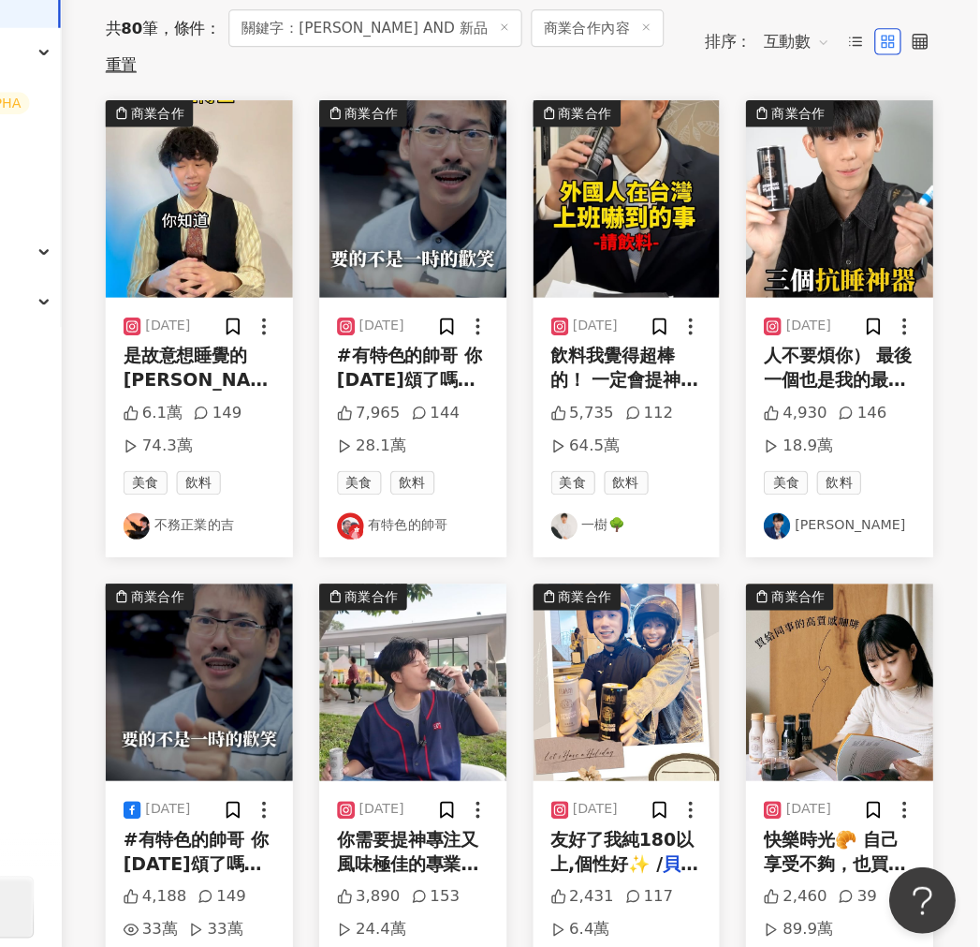
scroll to position [169, 0]
click at [845, 572] on link "劉良成" at bounding box center [864, 583] width 128 height 22
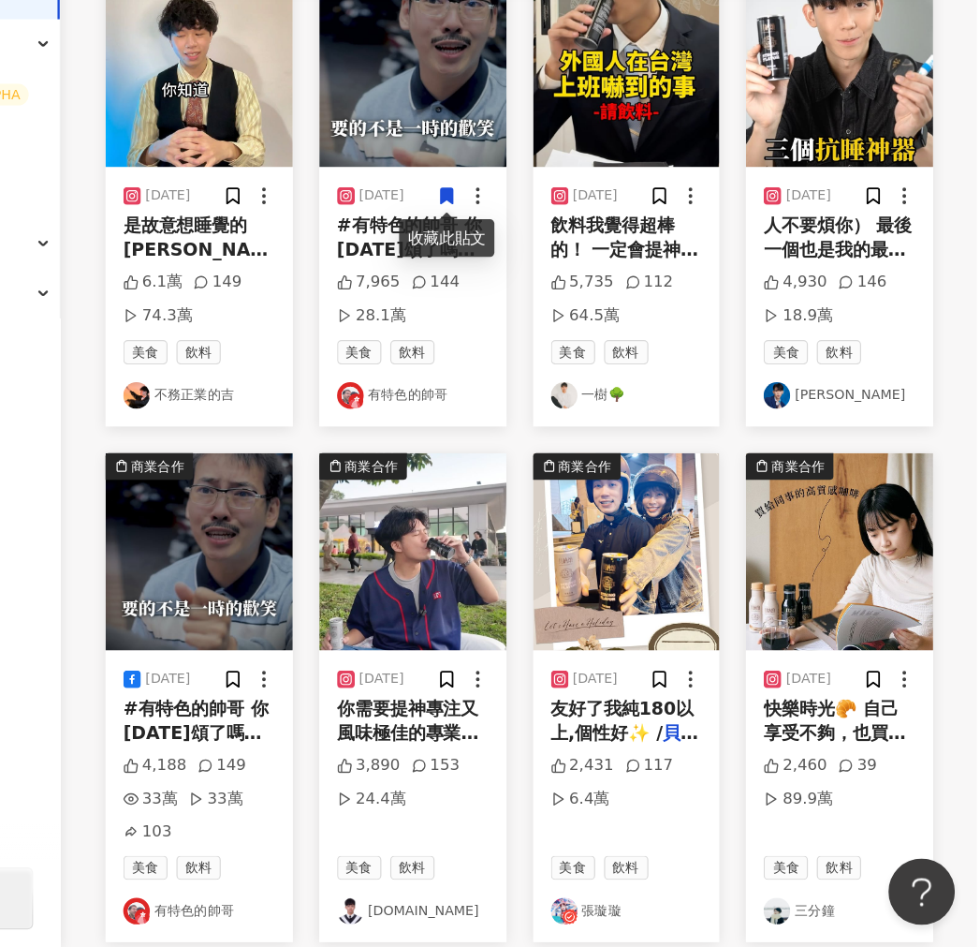
click at [455, 643] on img at bounding box center [503, 612] width 158 height 167
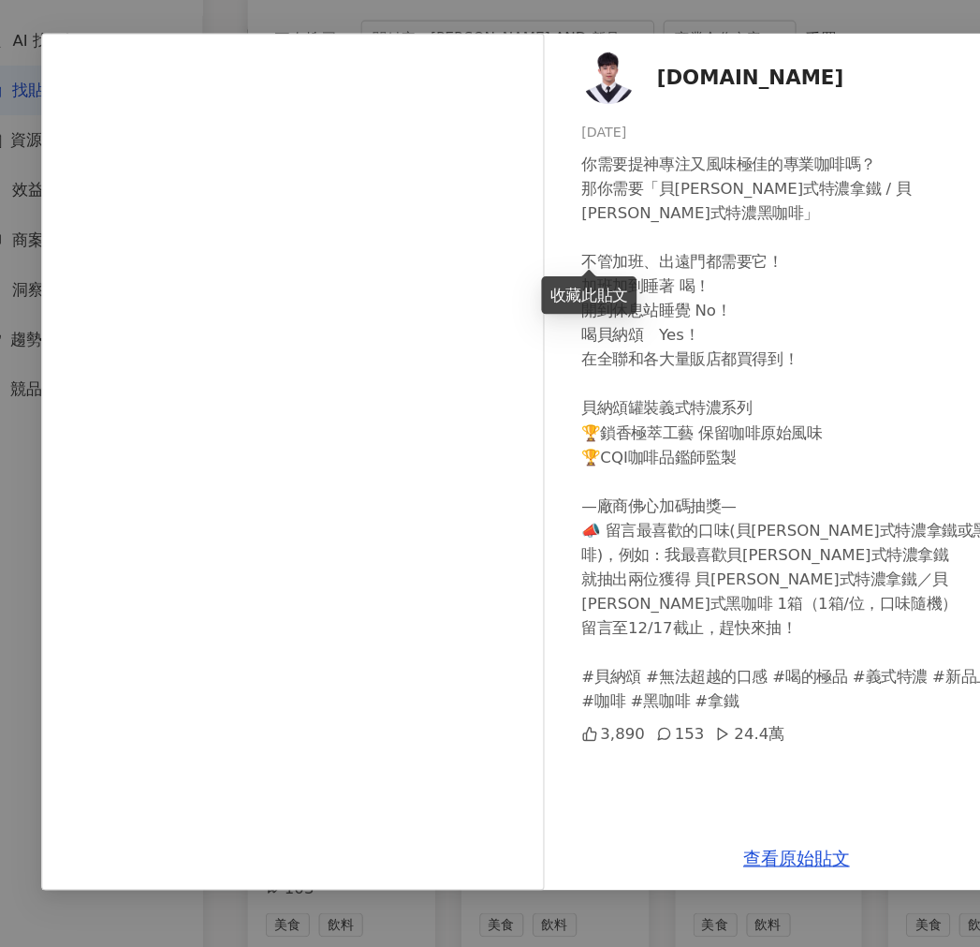
scroll to position [283, 0]
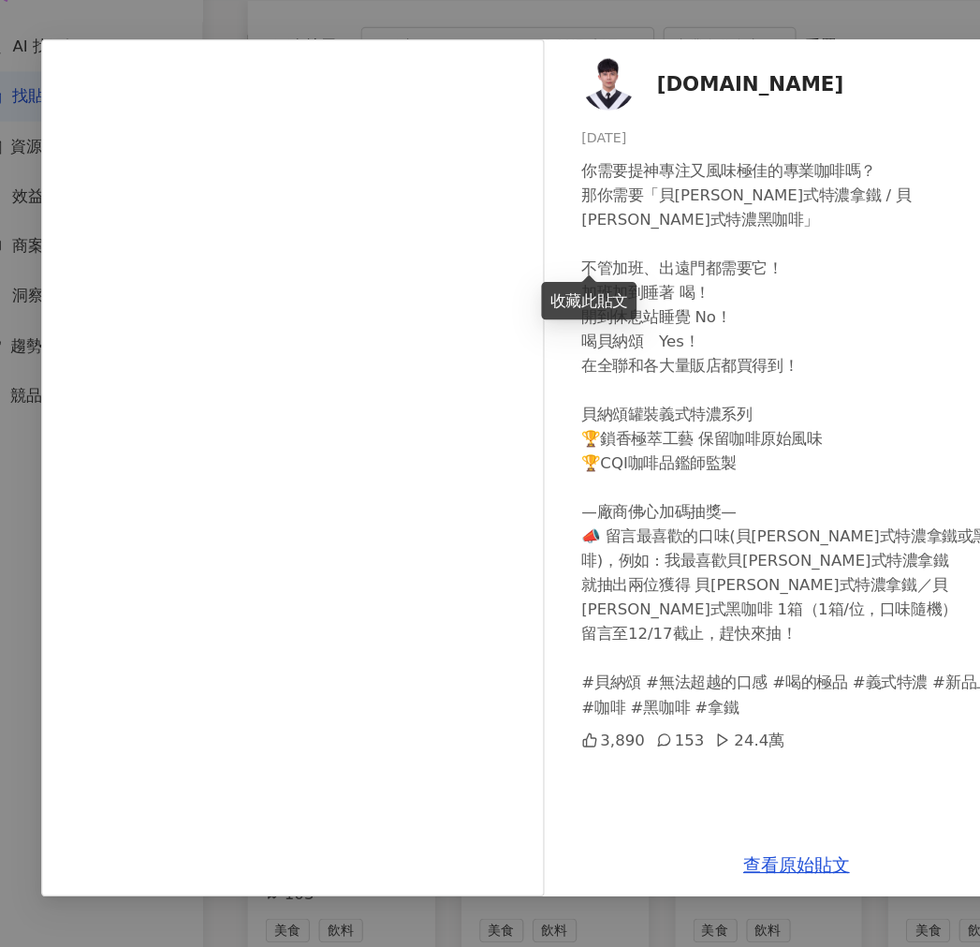
click at [268, 75] on div "lun.tw 2024/11/20 你需要提神專注又風味極佳的專業咖啡嗎？ 那你需要「貝納頌 義式特濃拿鐵 / 貝納頌 義式特濃黑咖啡」 不管加班、出遠門都需…" at bounding box center [490, 473] width 980 height 947
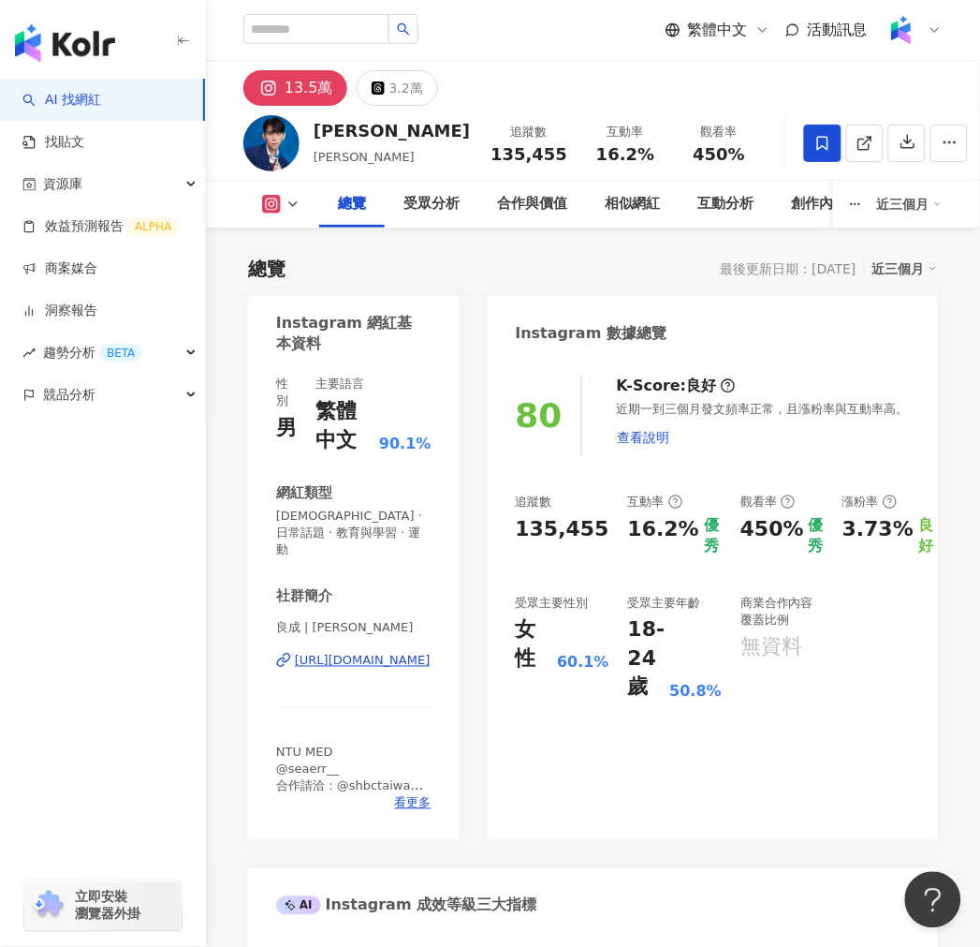
click at [315, 136] on div "劉良成" at bounding box center [392, 130] width 156 height 23
